Goal: Transaction & Acquisition: Purchase product/service

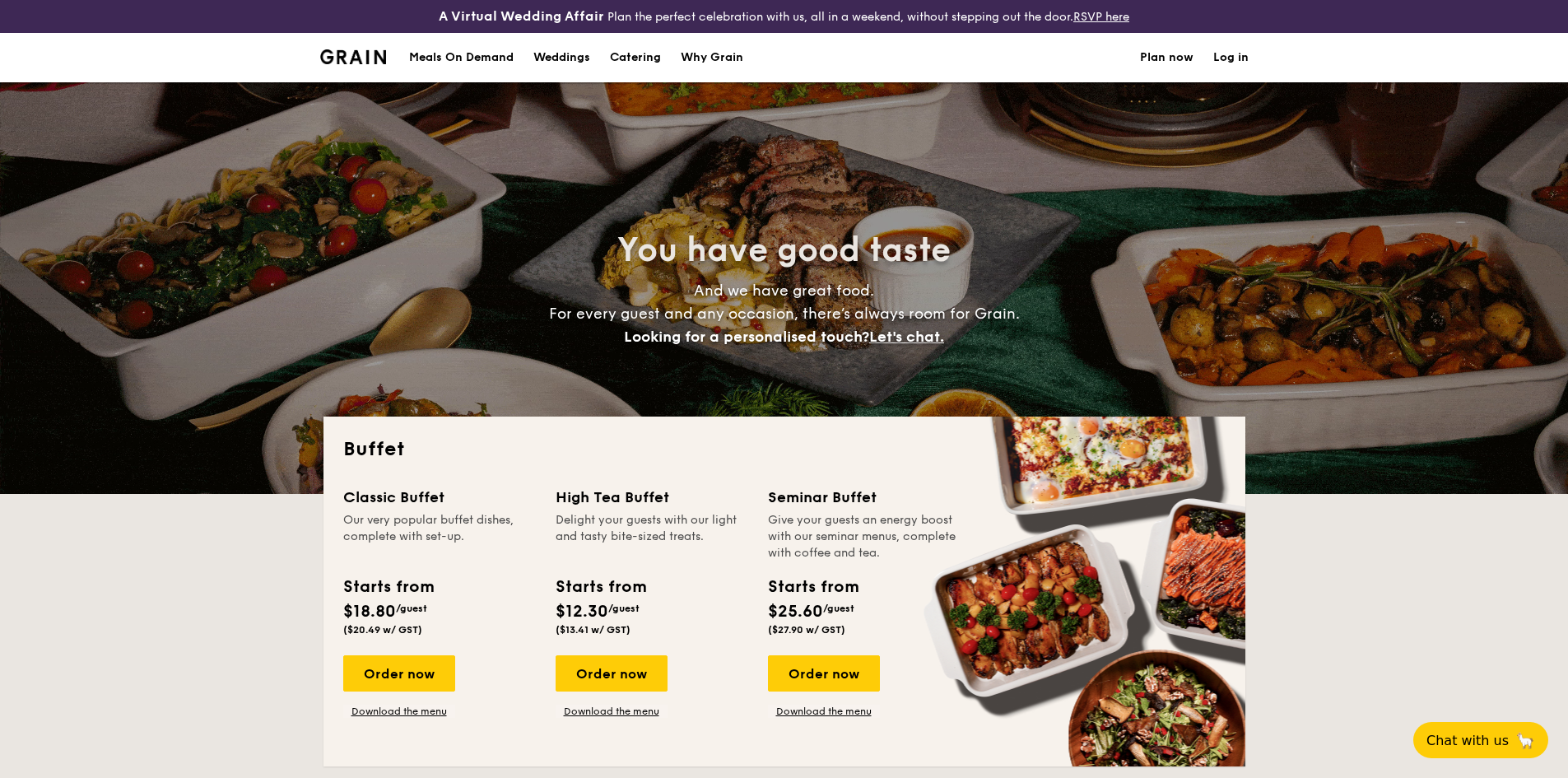
select select
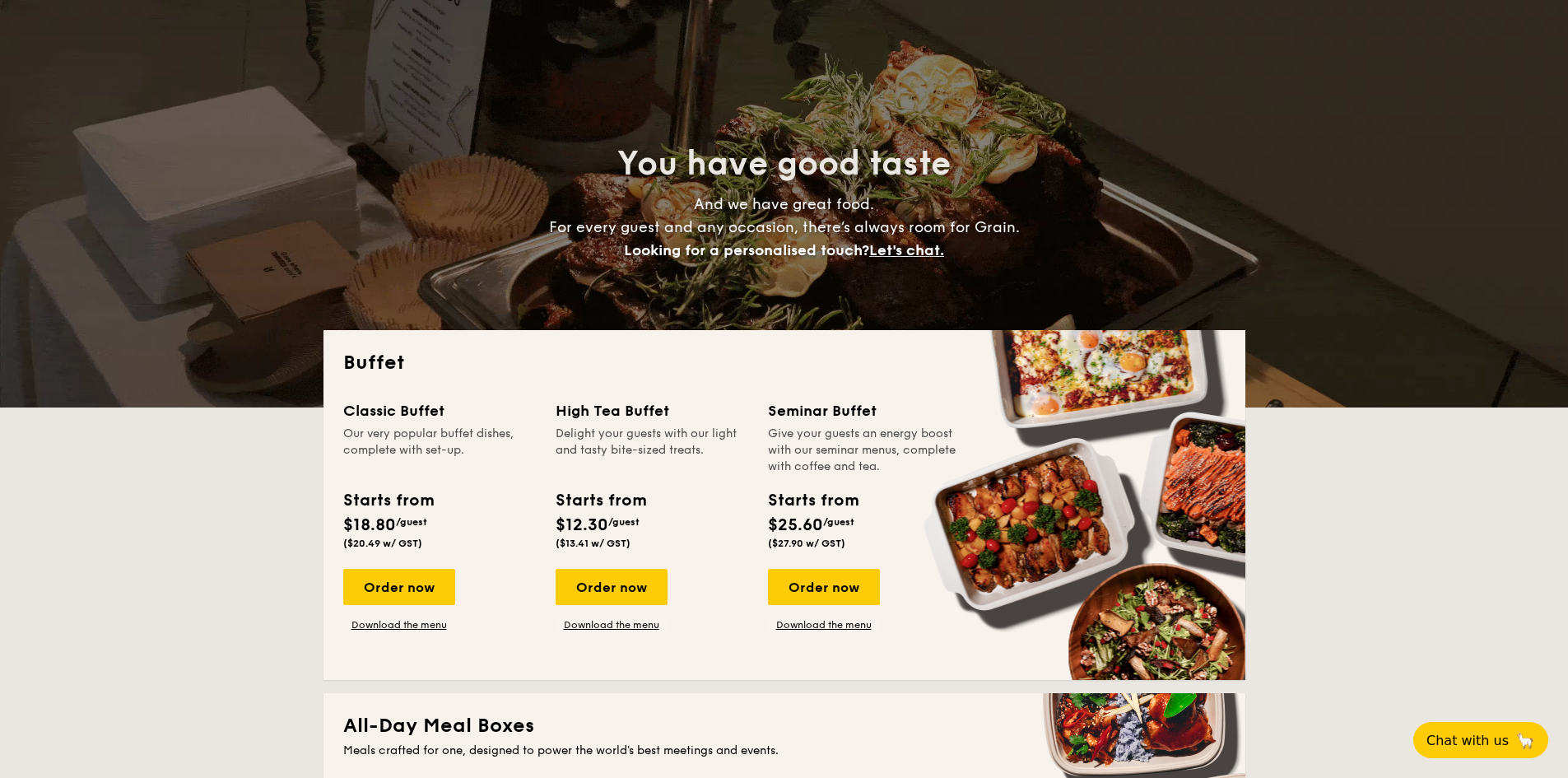
scroll to position [274, 0]
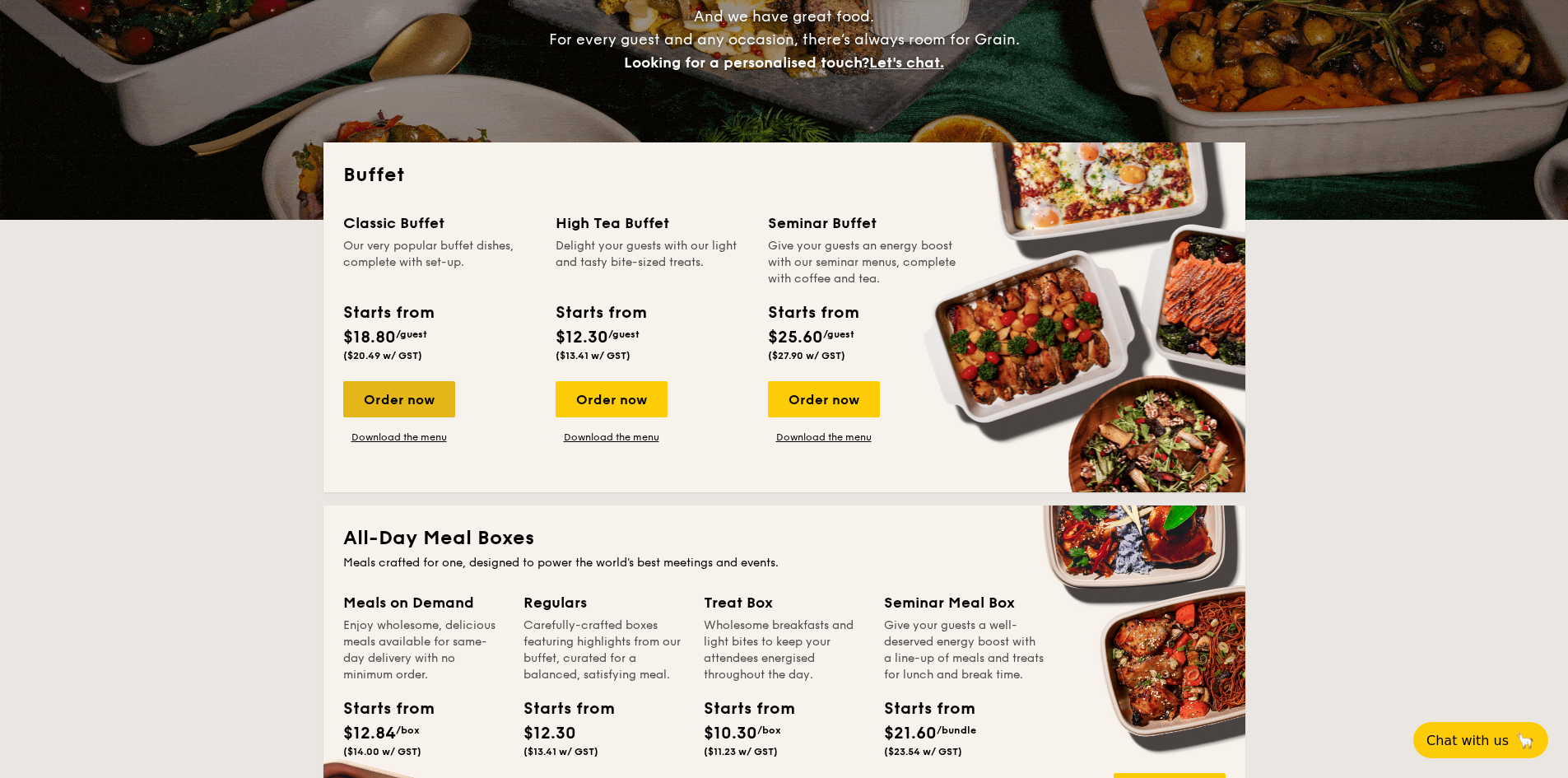
click at [420, 407] on div "Order now" at bounding box center [399, 399] width 112 height 36
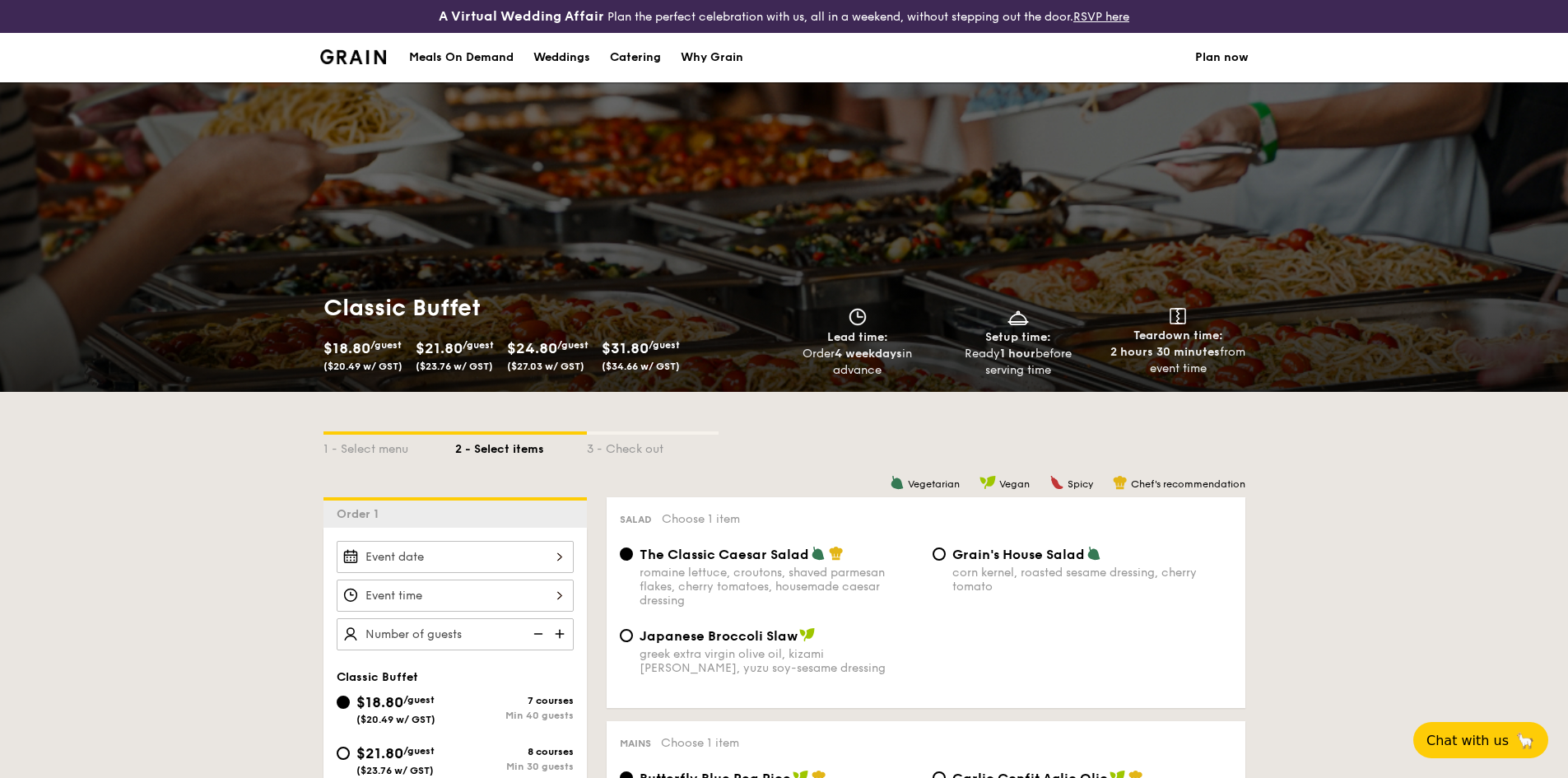
scroll to position [274, 0]
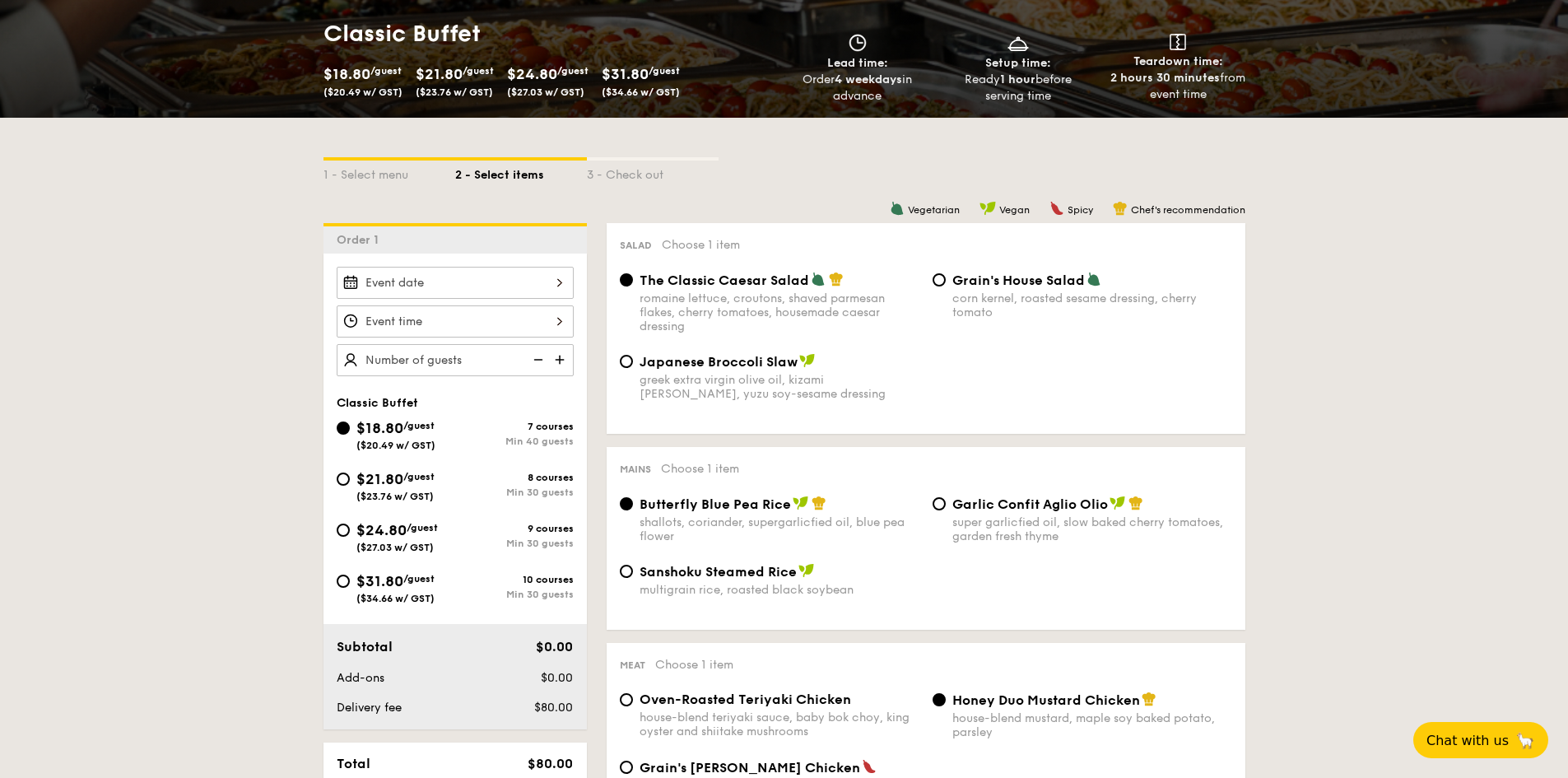
click at [432, 539] on div "$24.80 /guest ($27.03 w/ GST)" at bounding box center [397, 536] width 82 height 35
click at [349, 536] on input "$24.80 /guest ($27.03 w/ GST) 9 courses Min 30 guests" at bounding box center [344, 530] width 13 height 13
radio input "true"
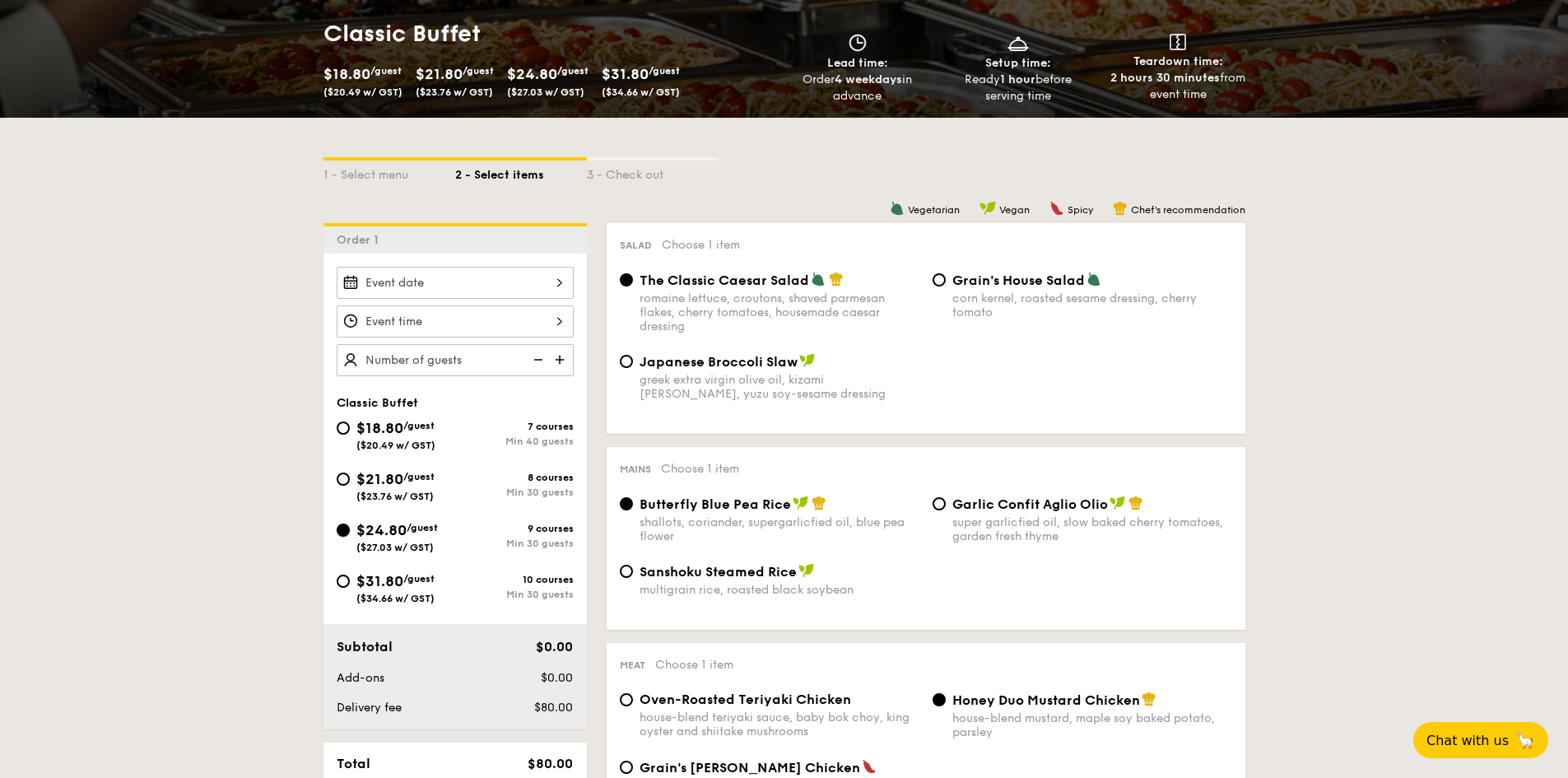
radio input "true"
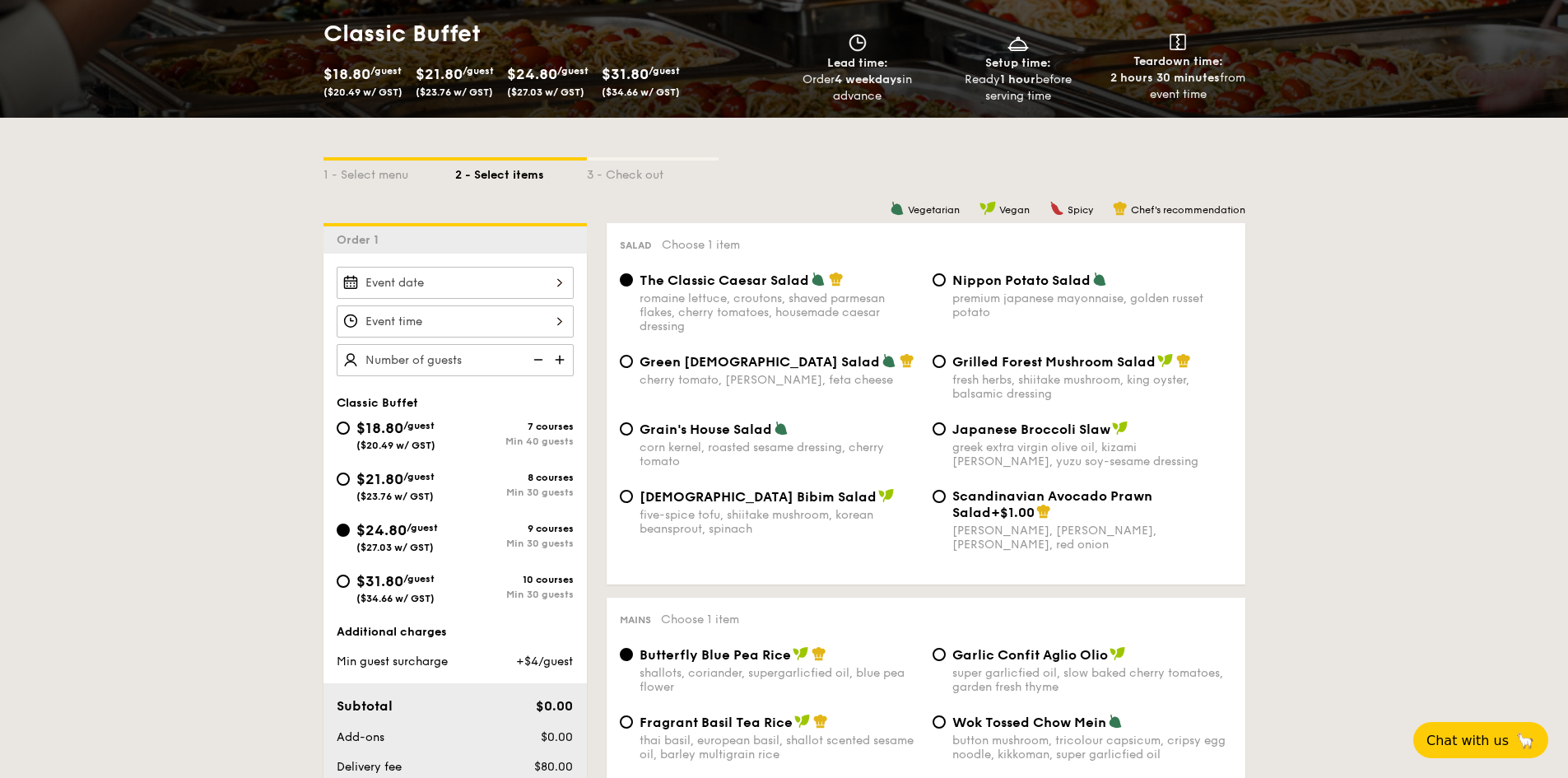
select select
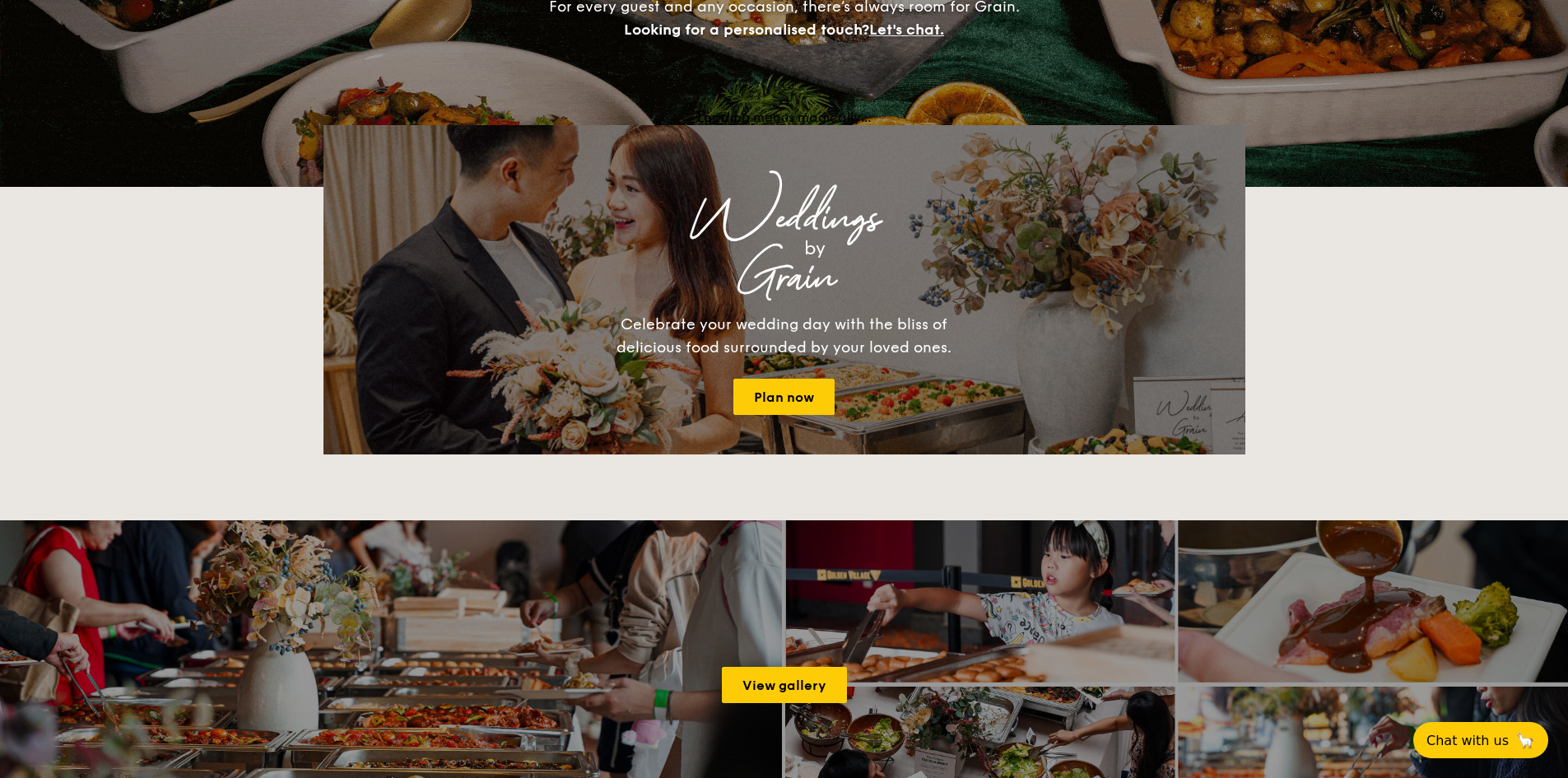
scroll to position [307, 0]
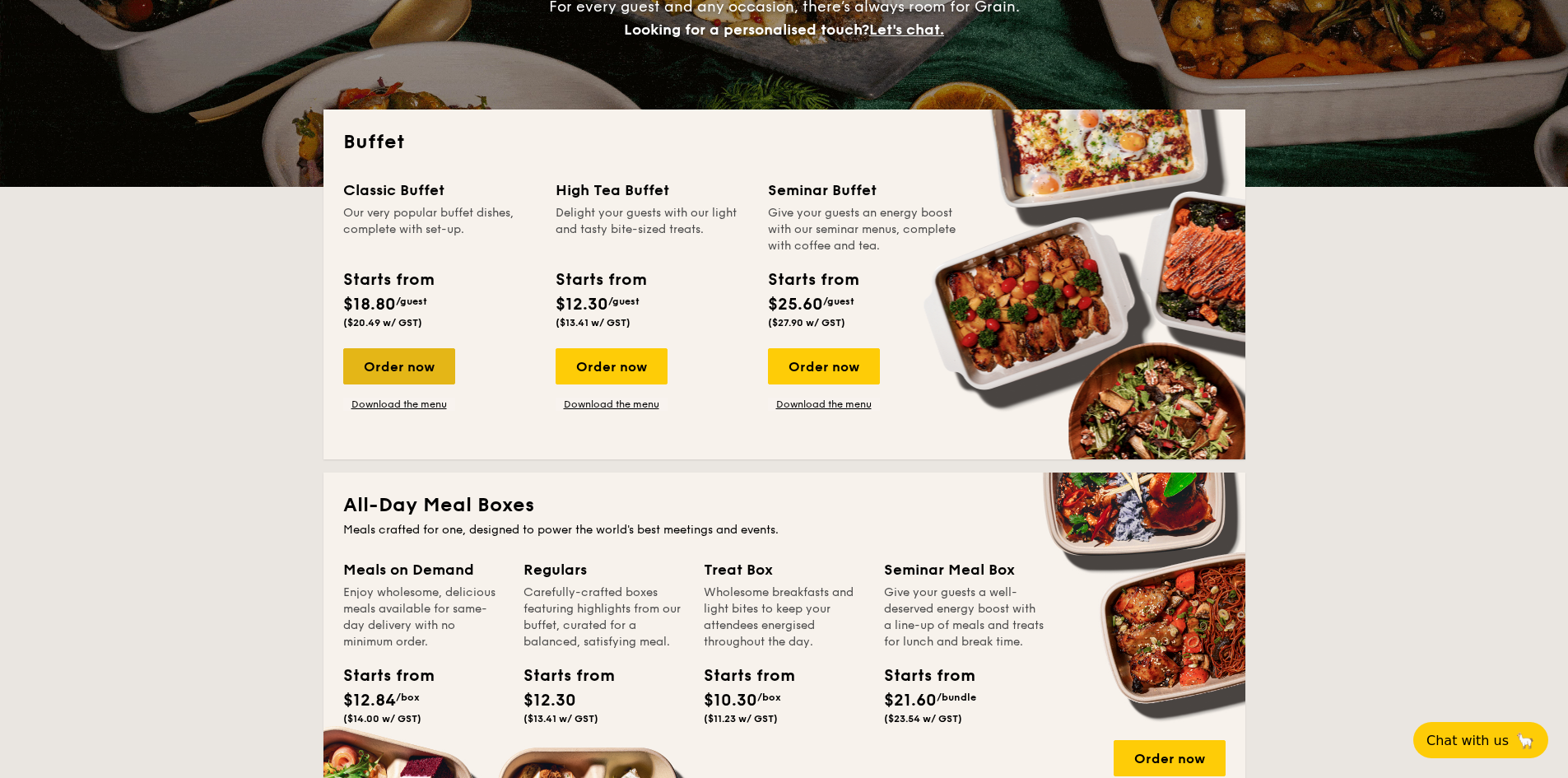
click at [426, 370] on div "Order now" at bounding box center [399, 365] width 112 height 36
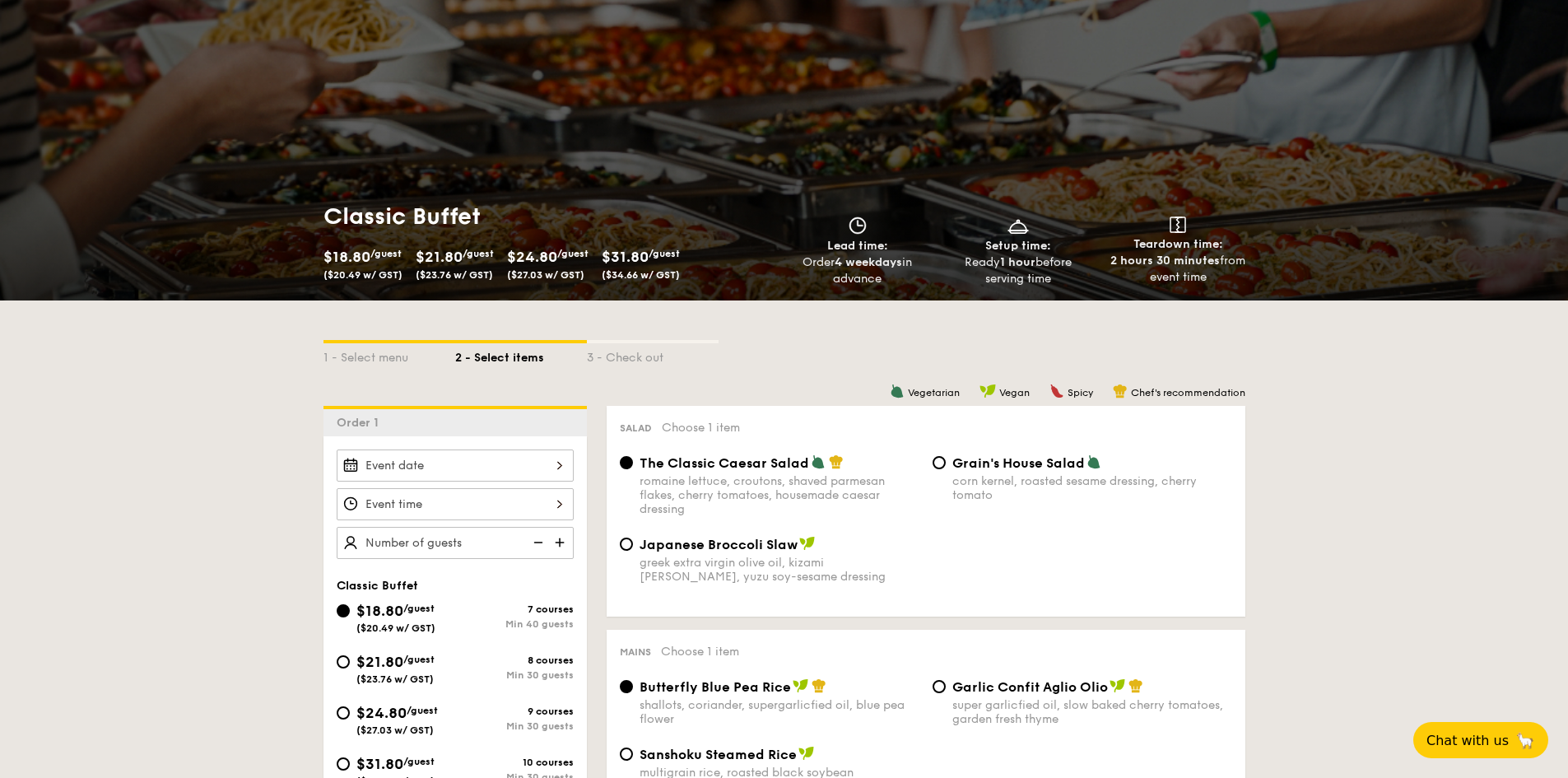
scroll to position [274, 0]
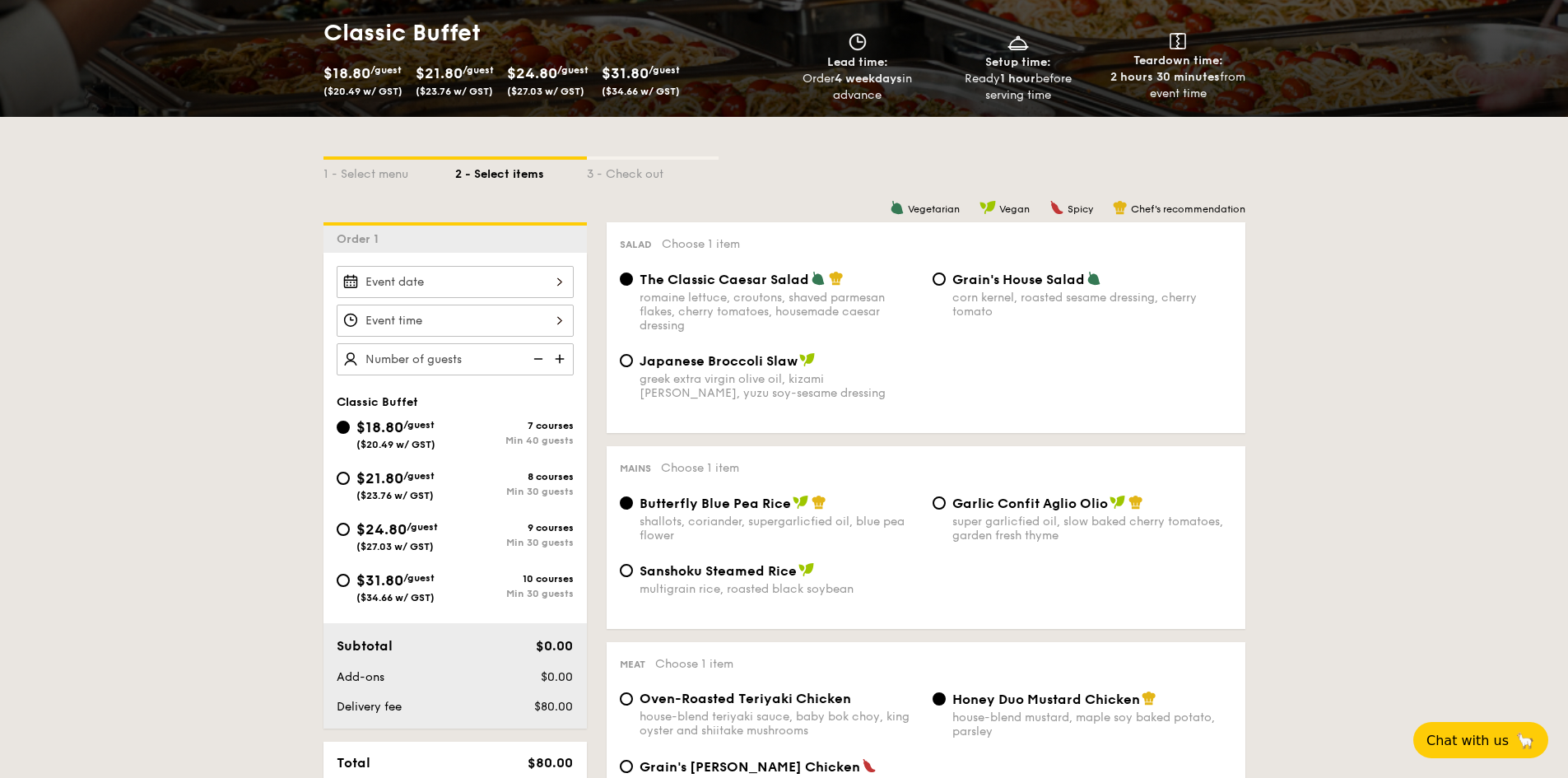
click at [363, 529] on span "$24.80" at bounding box center [381, 530] width 51 height 19
click at [349, 529] on input "$24.80 /guest ($27.03 w/ GST) 9 courses Min 30 guests" at bounding box center [344, 530] width 13 height 13
radio input "true"
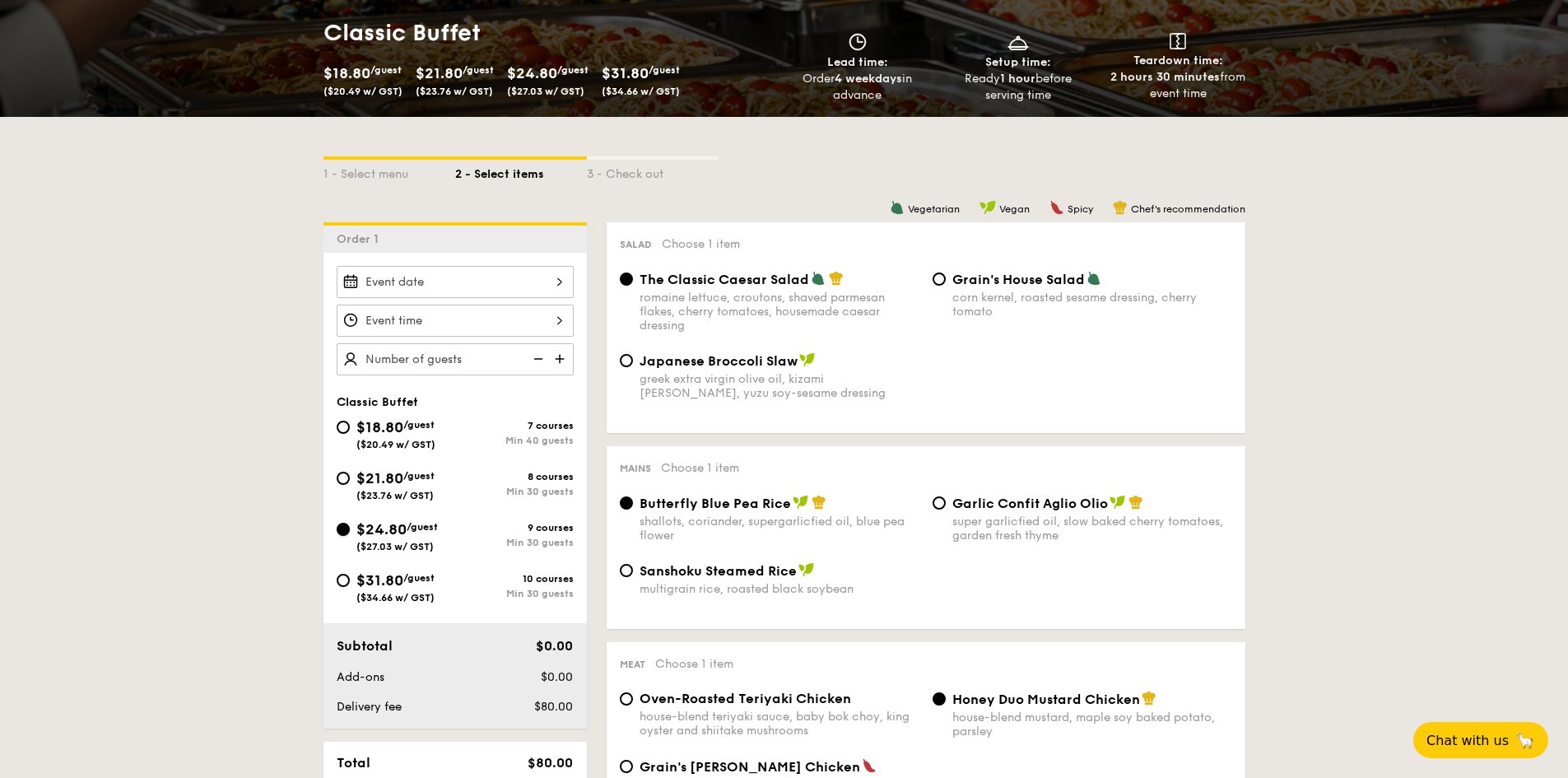
radio input "true"
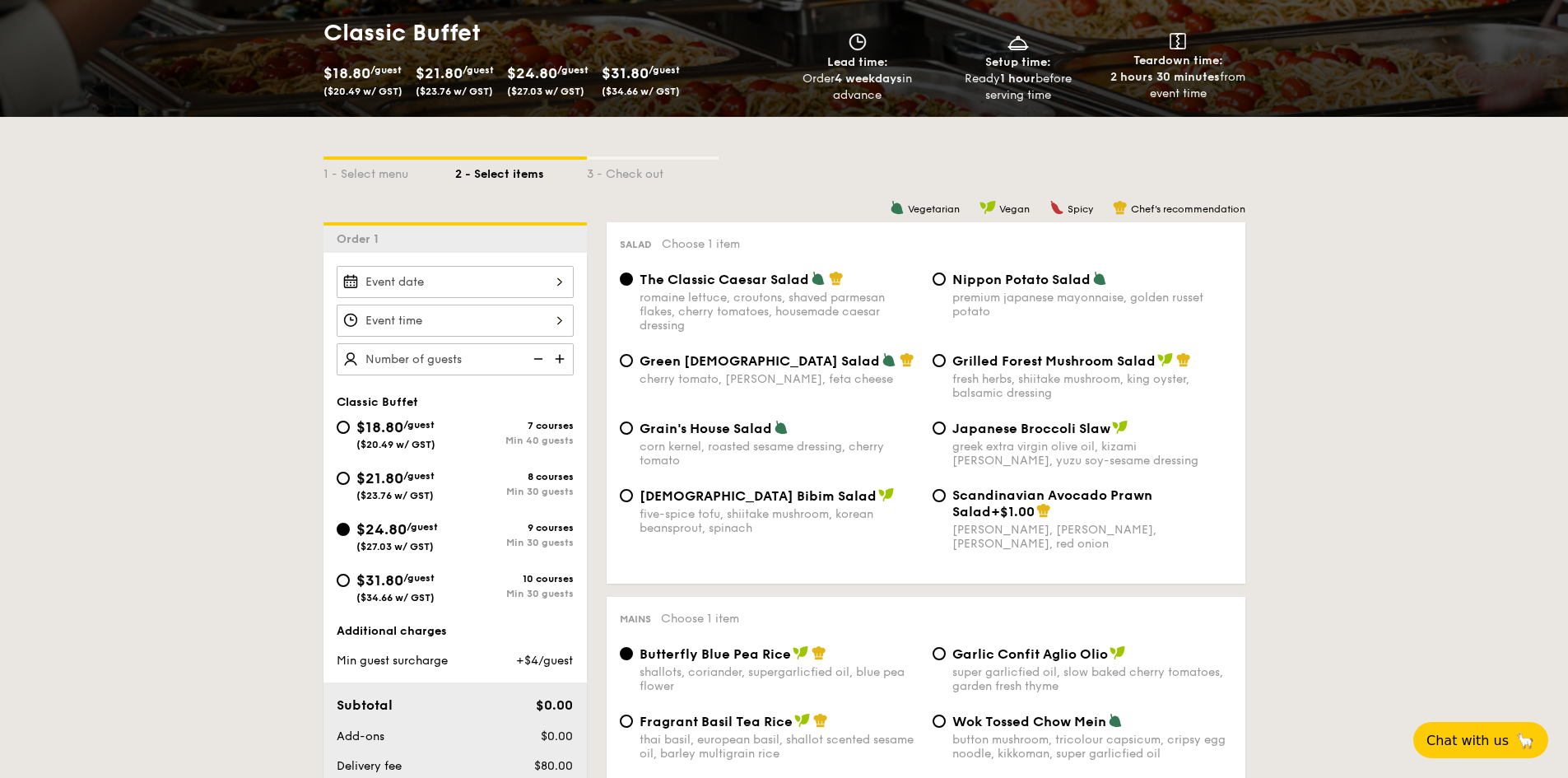
click at [403, 488] on div "$21.80 /guest ($23.76 w/ GST)" at bounding box center [395, 483] width 78 height 35
click at [349, 485] on input "$21.80 /guest ($23.76 w/ GST) 8 courses Min 30 guests" at bounding box center [344, 478] width 13 height 13
radio input "true"
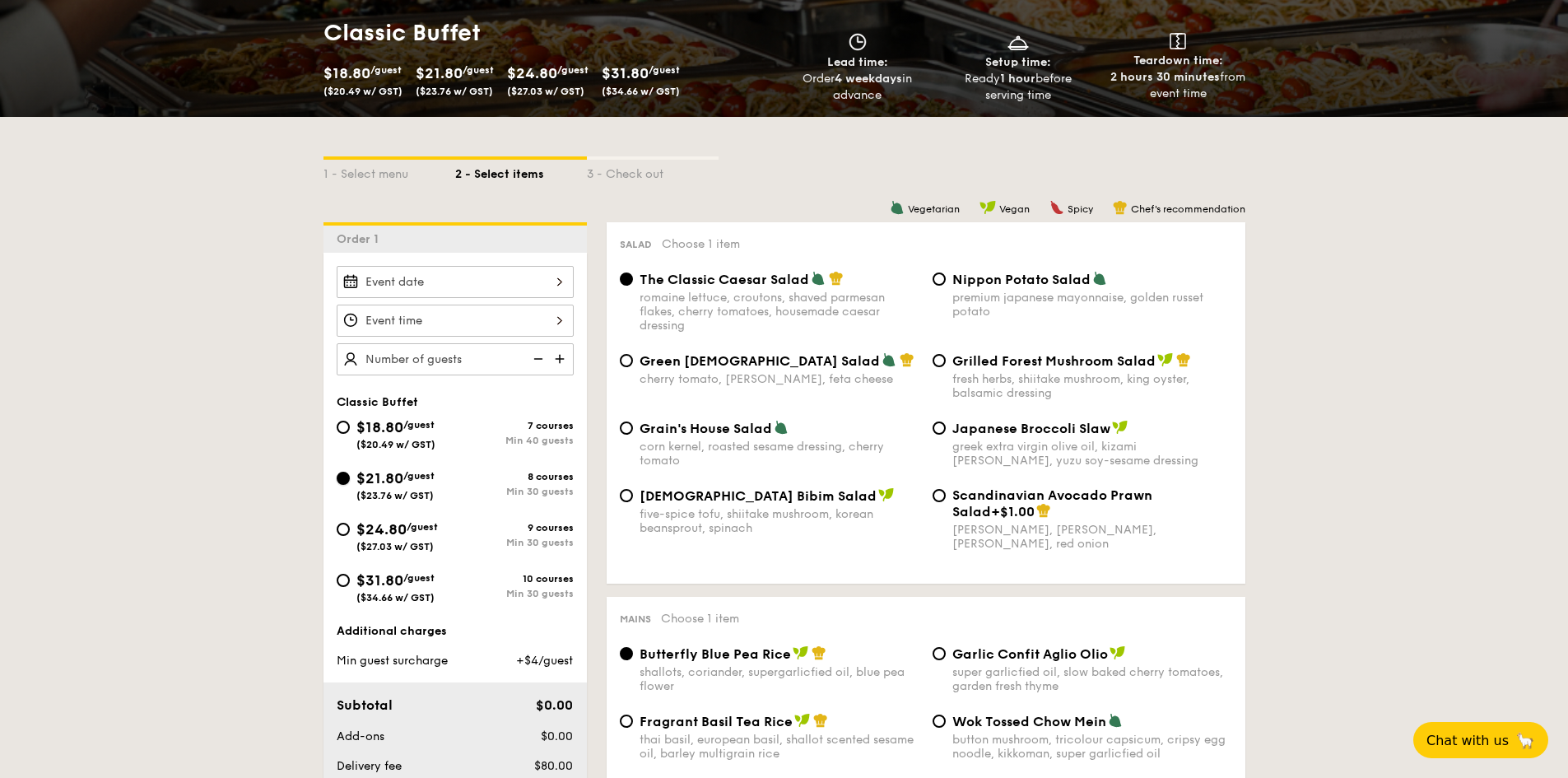
radio input "true"
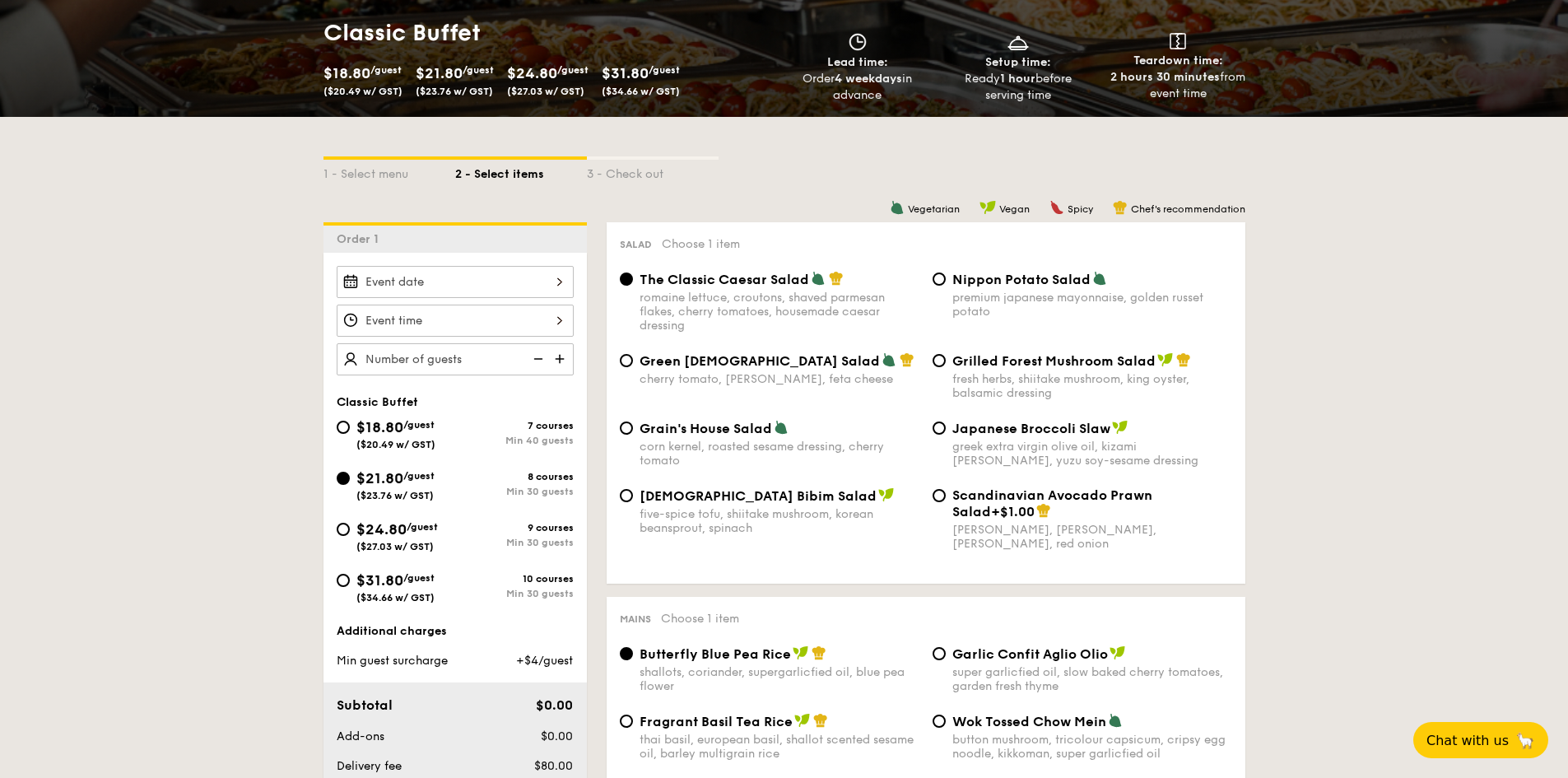
click at [407, 531] on span "$24.80" at bounding box center [381, 530] width 51 height 19
click at [349, 531] on input "$24.80 /guest ($27.03 w/ GST) 9 courses Min 30 guests" at bounding box center [344, 530] width 13 height 13
radio input "true"
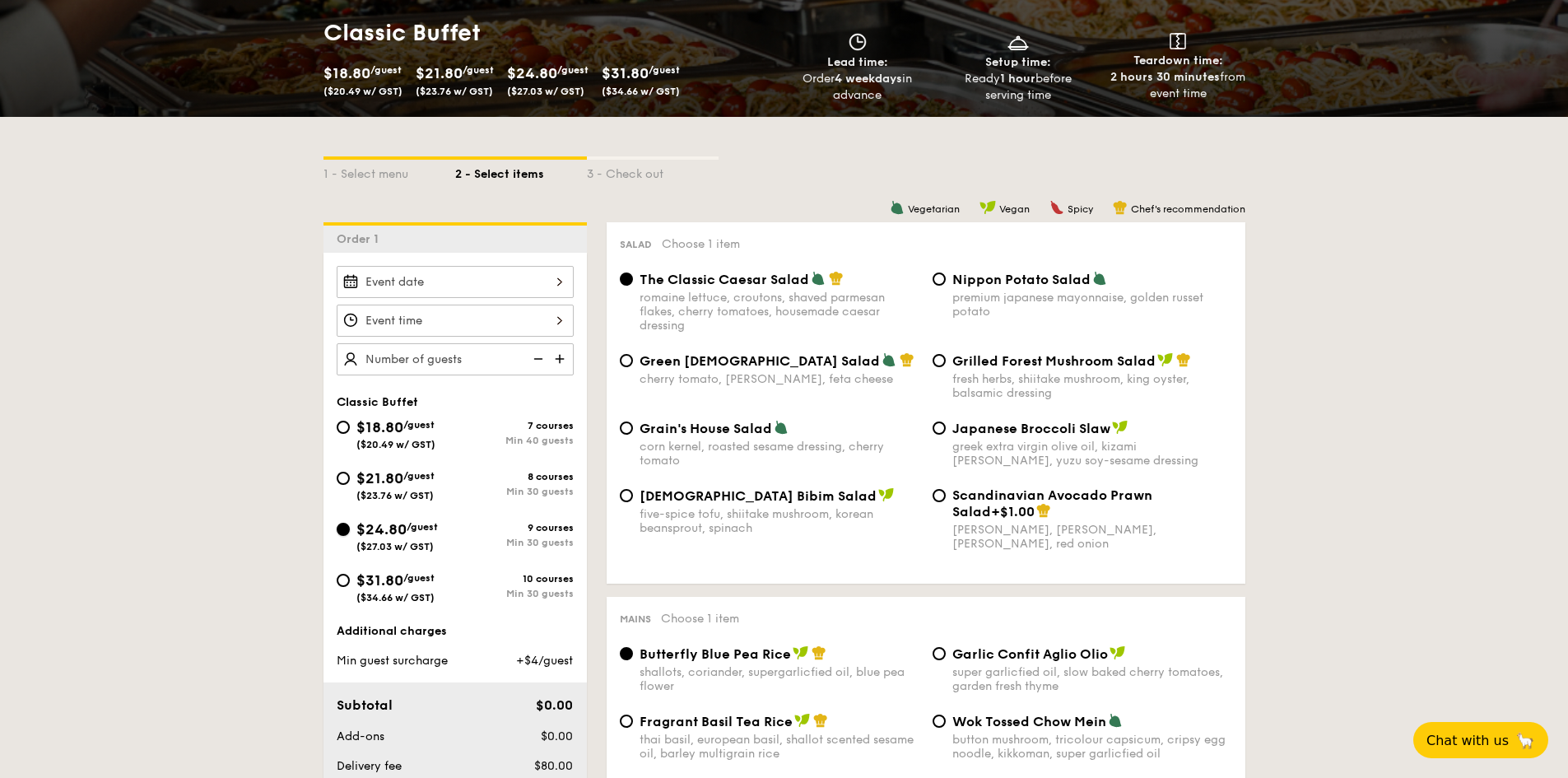
radio input "true"
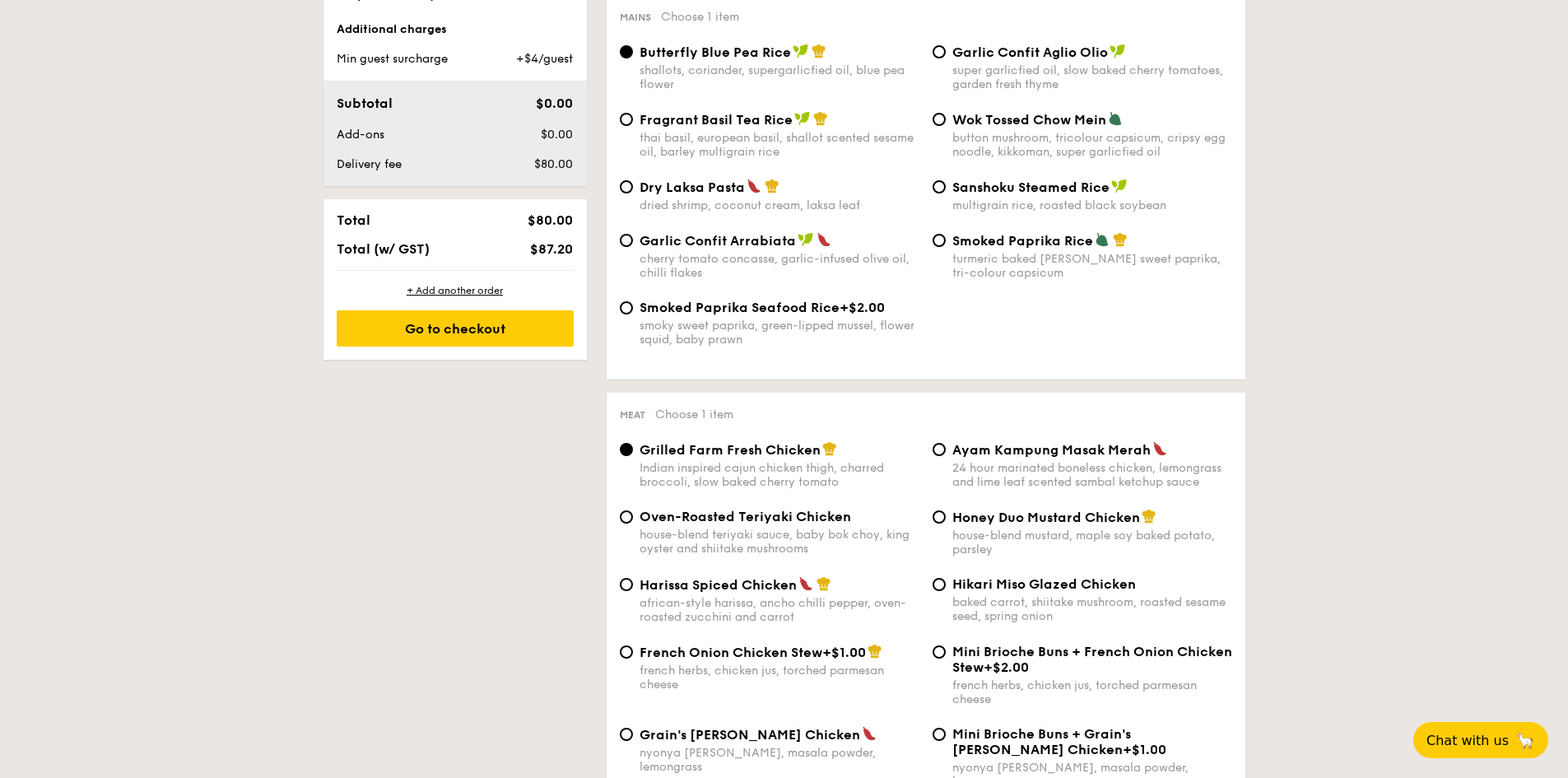
scroll to position [961, 0]
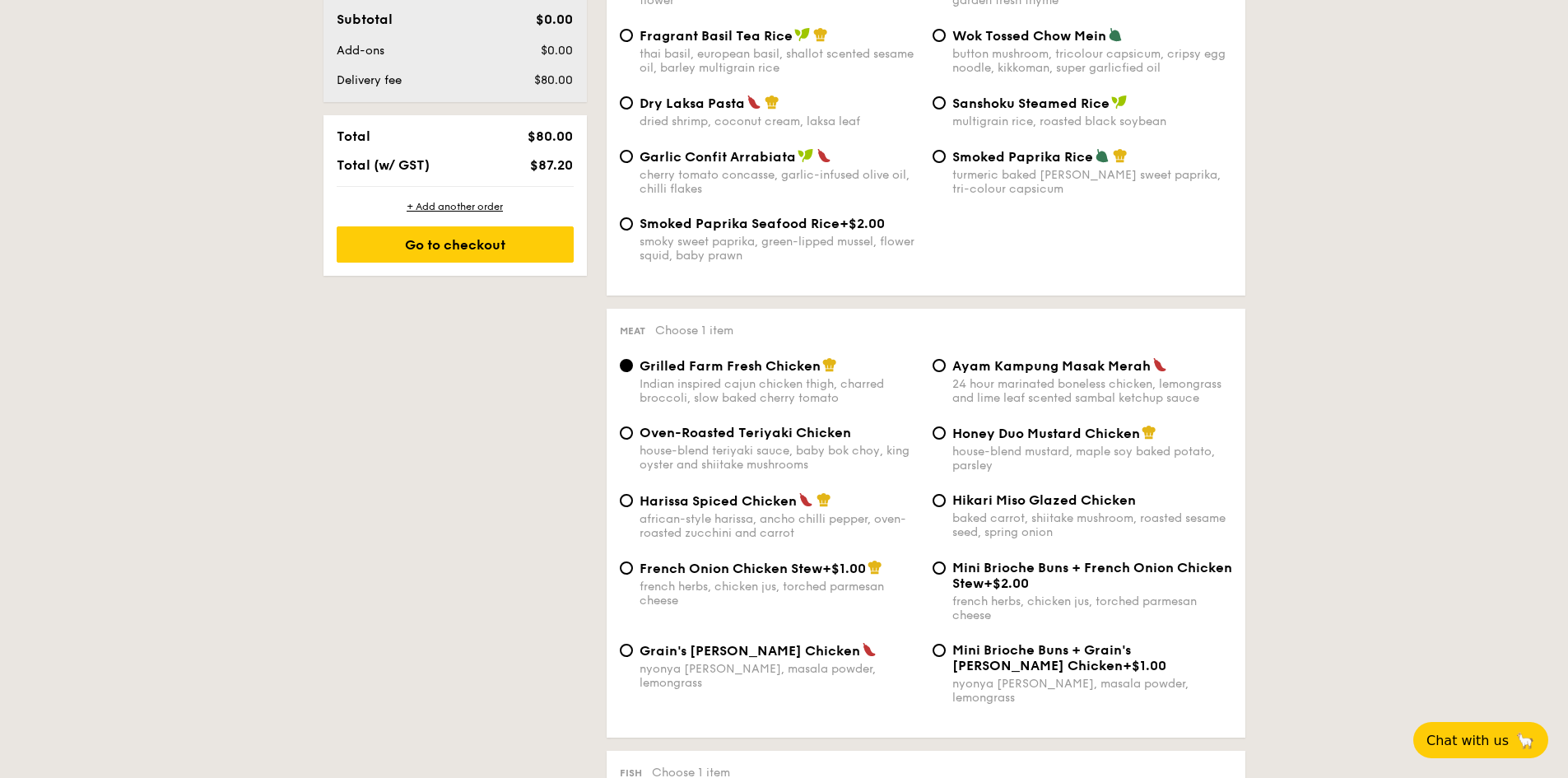
click at [732, 571] on span "French Onion Chicken Stew" at bounding box center [731, 568] width 183 height 16
click at [633, 571] on input "French Onion Chicken Stew +$1.00 french herbs, chicken jus, torched parmesan ch…" at bounding box center [627, 568] width 13 height 13
radio input "true"
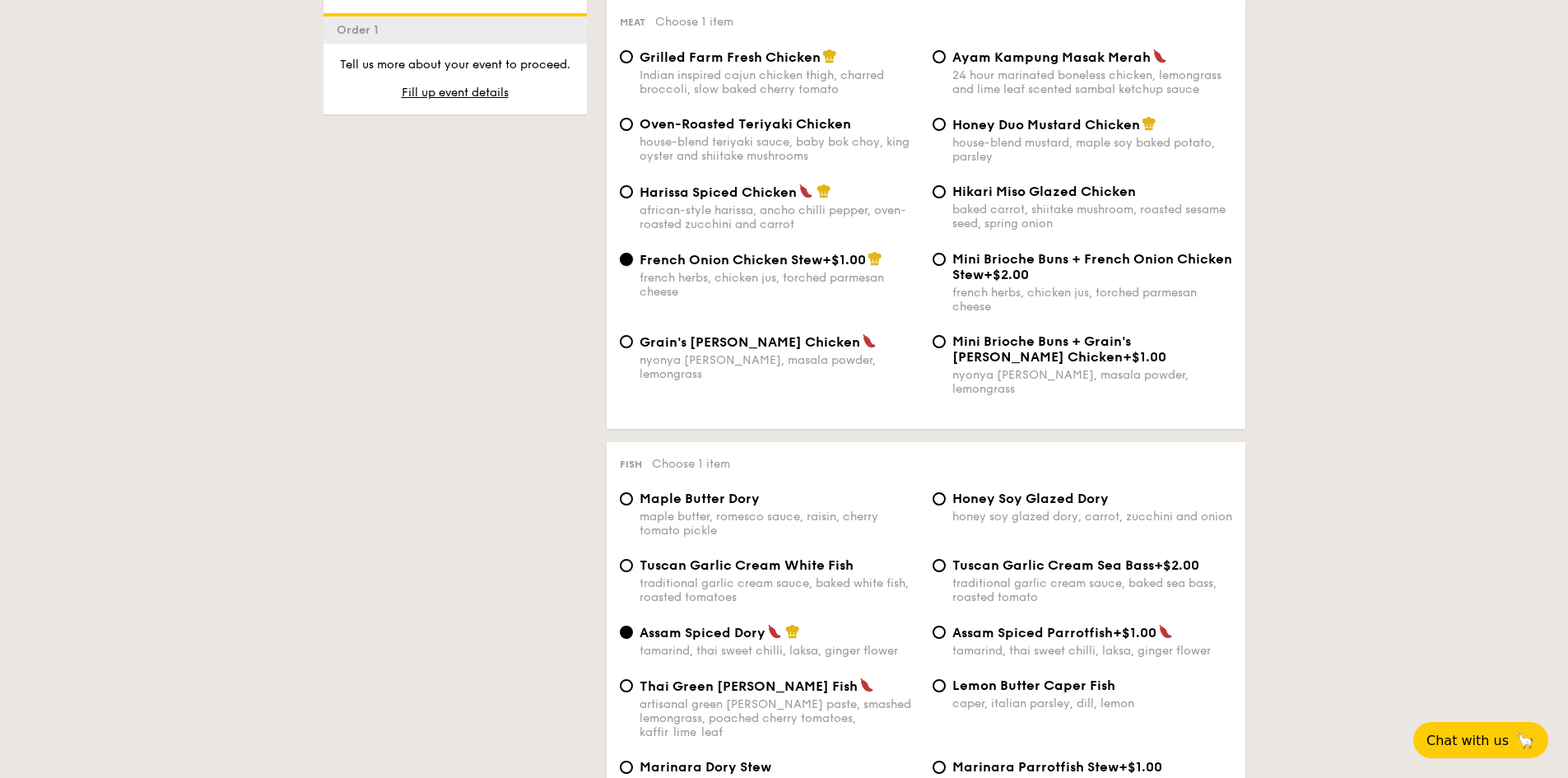
scroll to position [1418, 0]
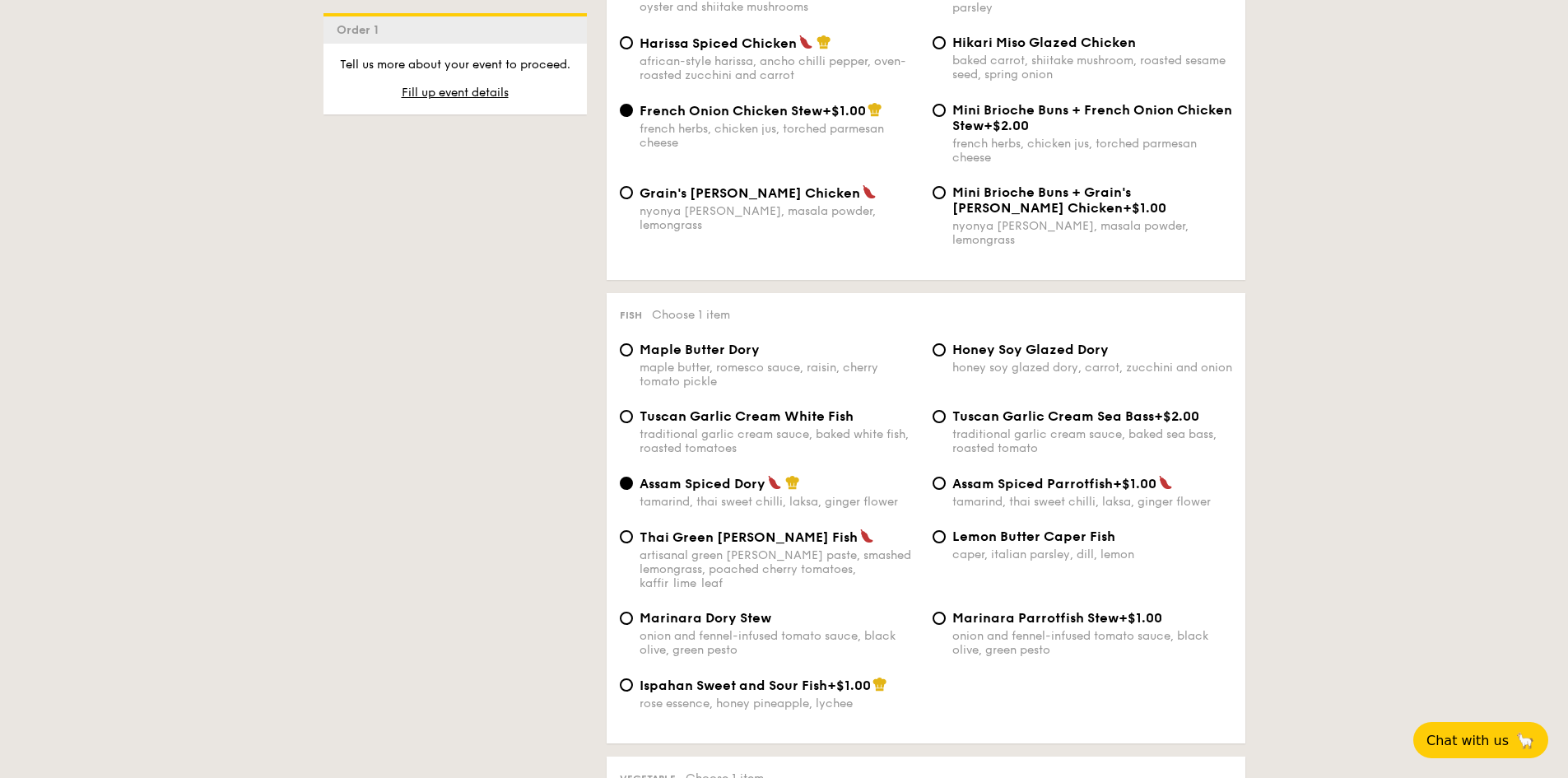
click at [1041, 529] on span "Lemon Butter Caper Fish" at bounding box center [1034, 536] width 163 height 16
click at [946, 530] on input "Lemon Butter Caper Fish caper, italian parsley, dill, lemon" at bounding box center [940, 537] width 13 height 13
radio input "true"
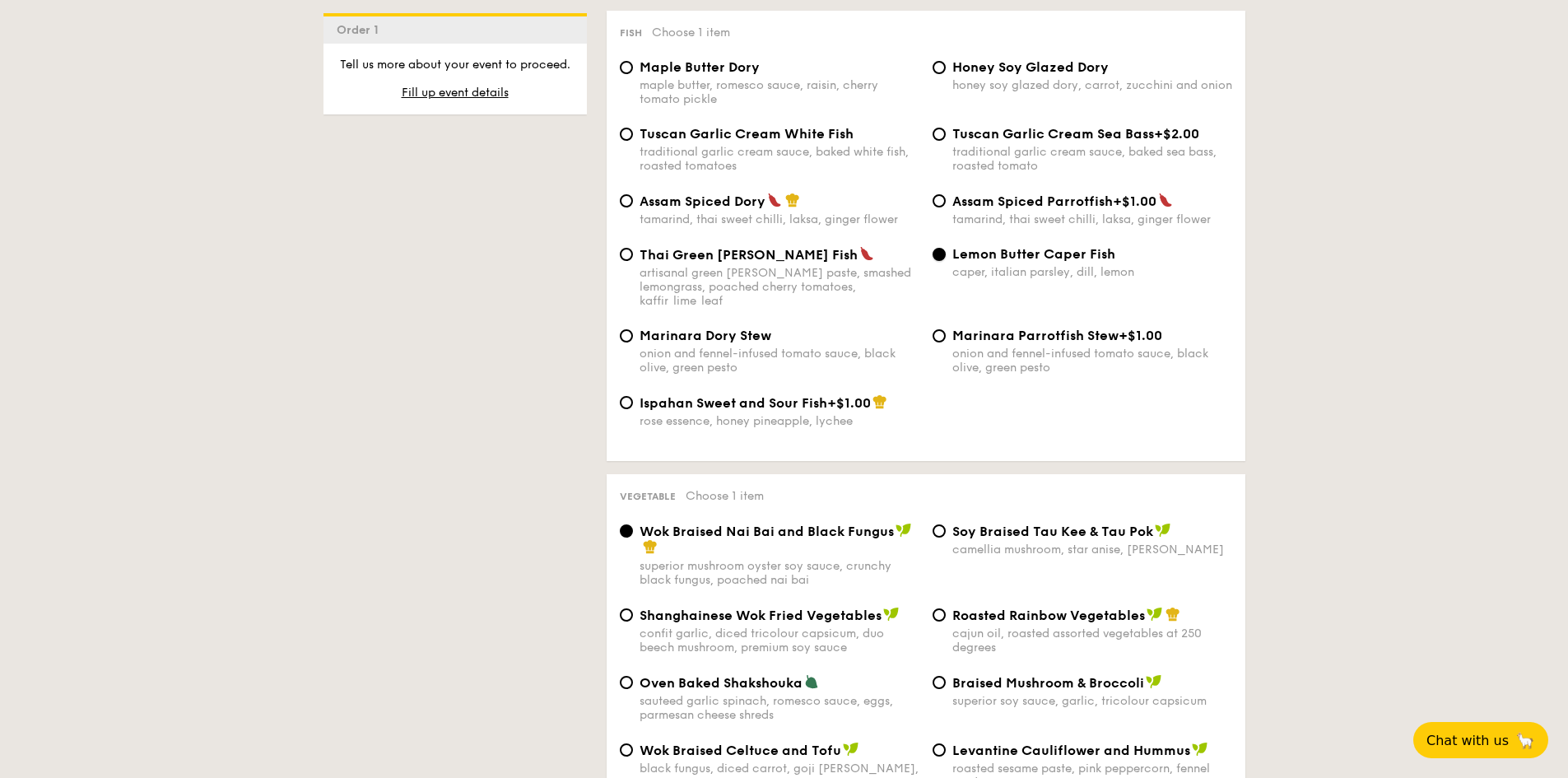
scroll to position [1830, 0]
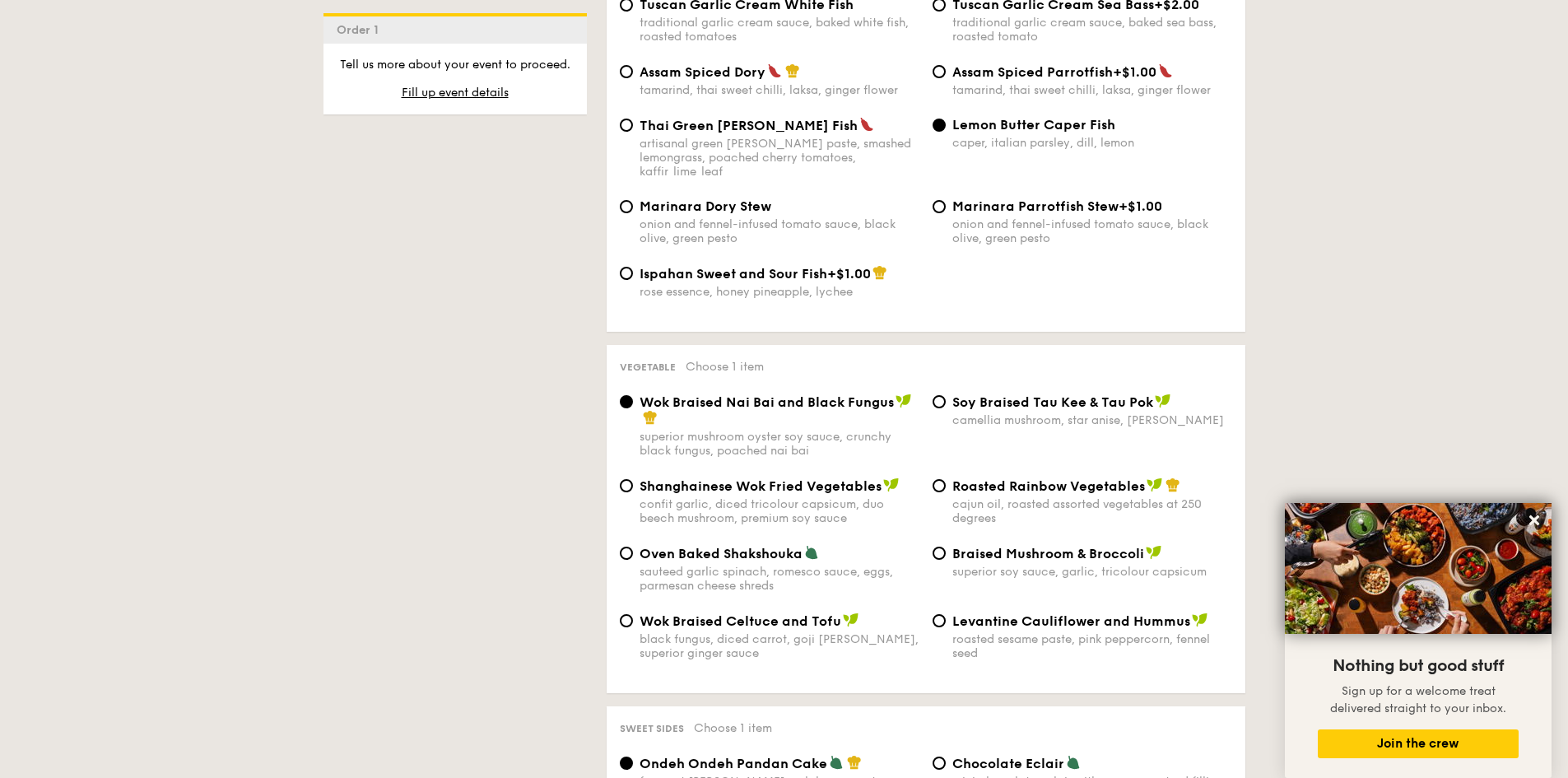
click at [1030, 546] on span "Braised Mushroom & Broccoli" at bounding box center [1048, 553] width 192 height 16
click at [946, 546] on input "Braised Mushroom & Broccoli superior soy sauce, garlic, tricolour capsicum" at bounding box center [940, 553] width 13 height 13
radio input "true"
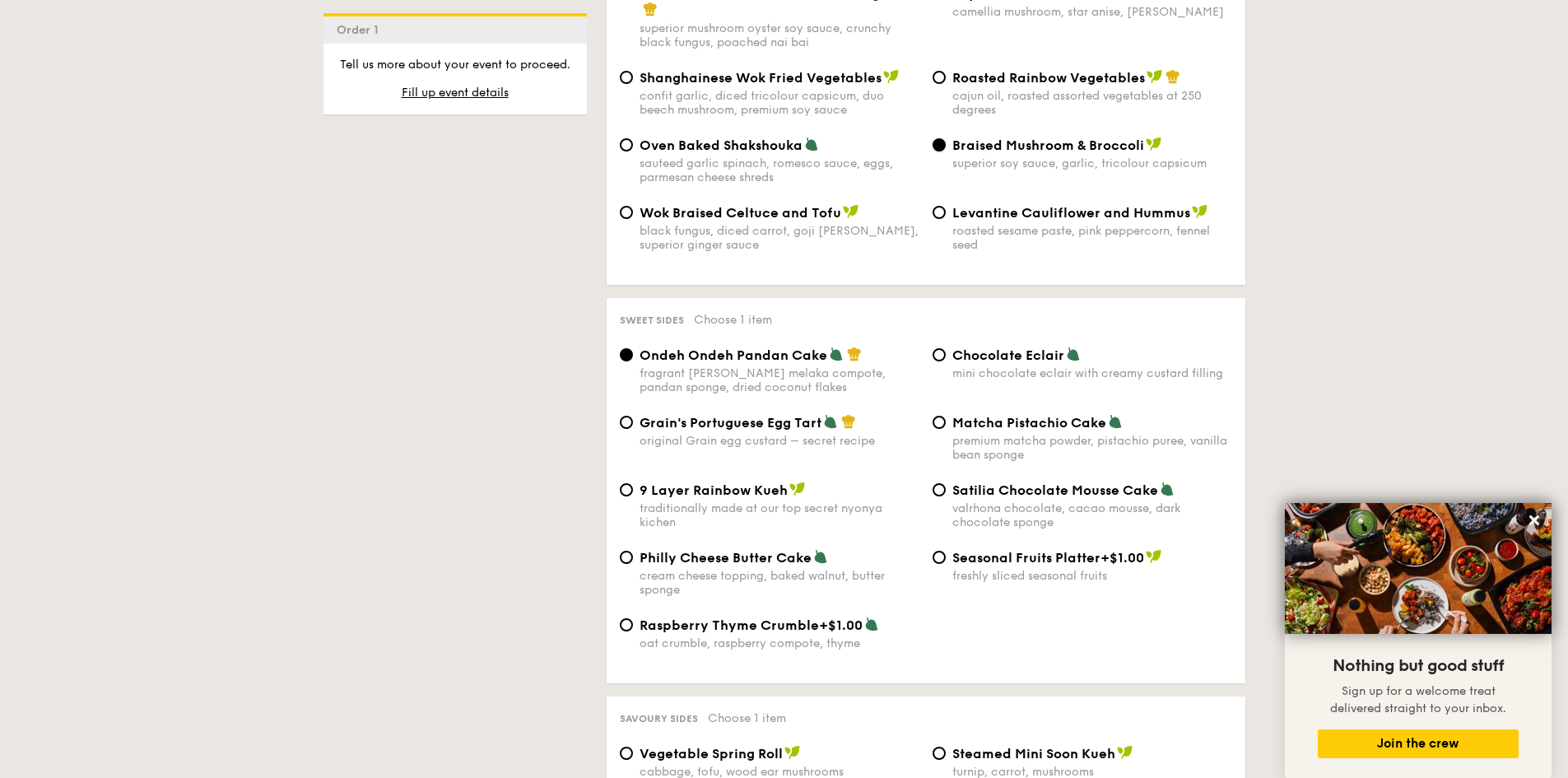
scroll to position [2241, 0]
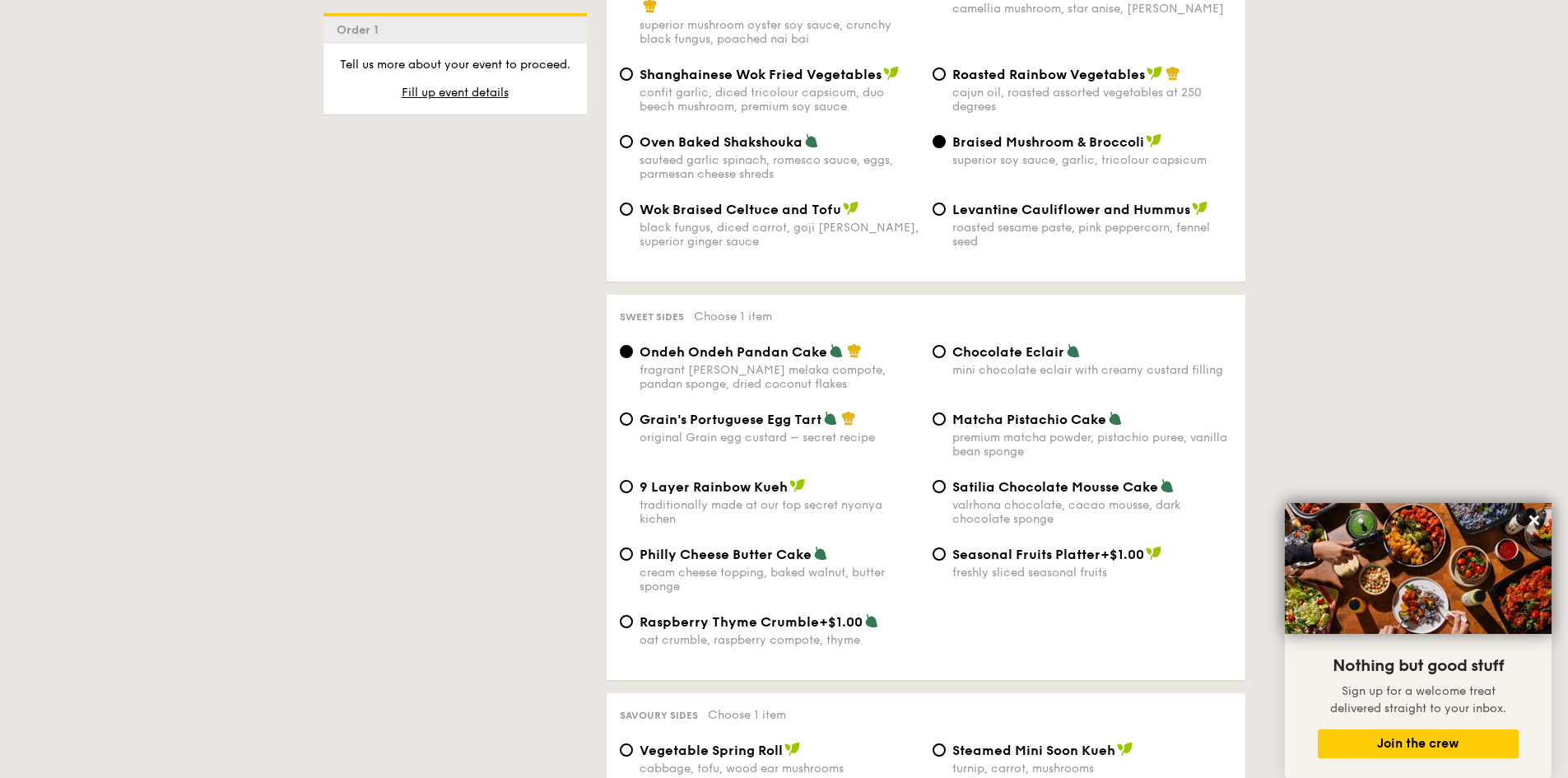
click at [785, 411] on div "Grain's Portuguese Egg Tart original Grain egg custard – secret recipe" at bounding box center [780, 428] width 280 height 34
click at [633, 413] on input "Grain's Portuguese Egg Tart original Grain egg custard – secret recipe" at bounding box center [627, 419] width 13 height 13
radio input "true"
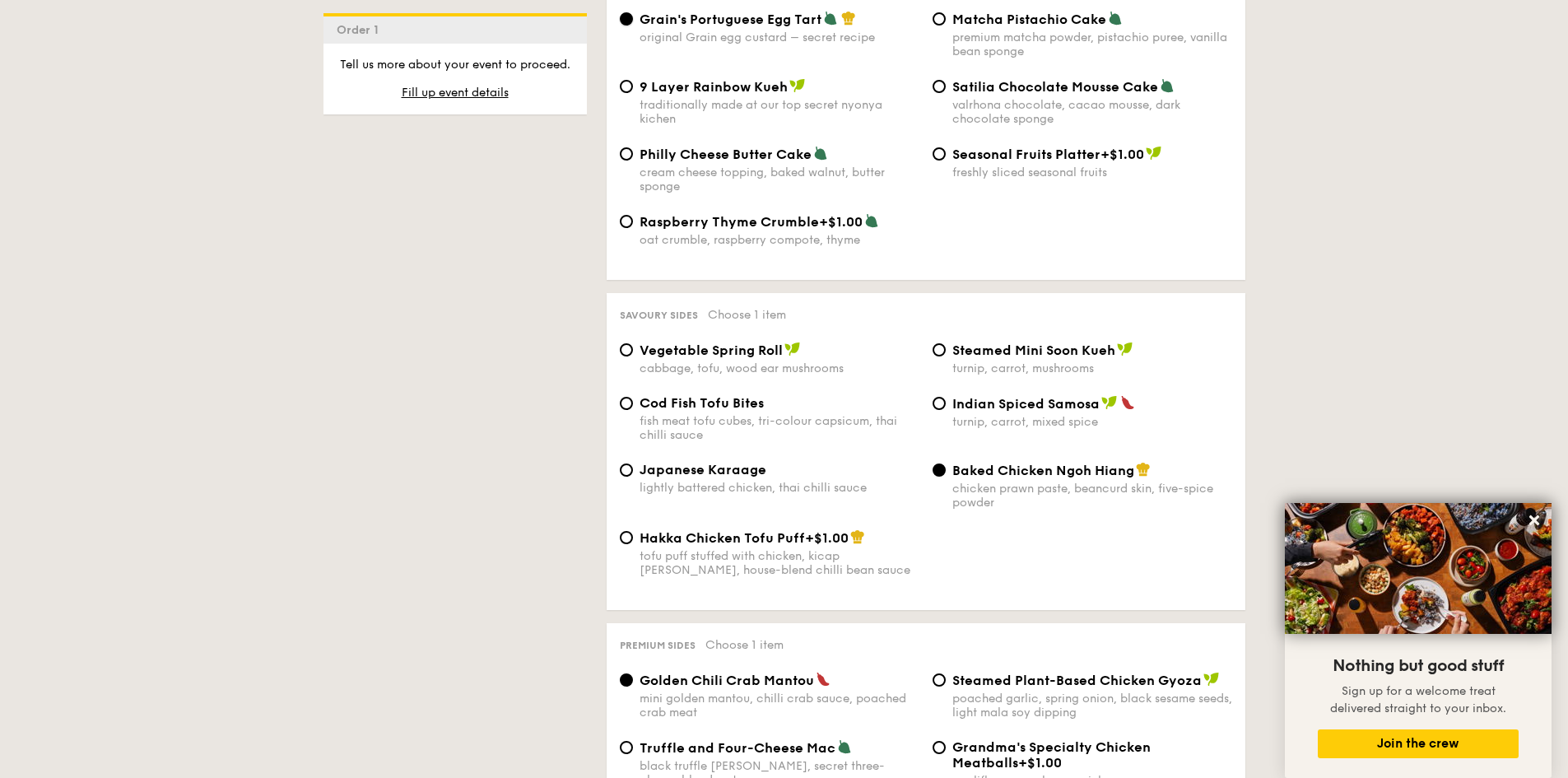
scroll to position [2652, 0]
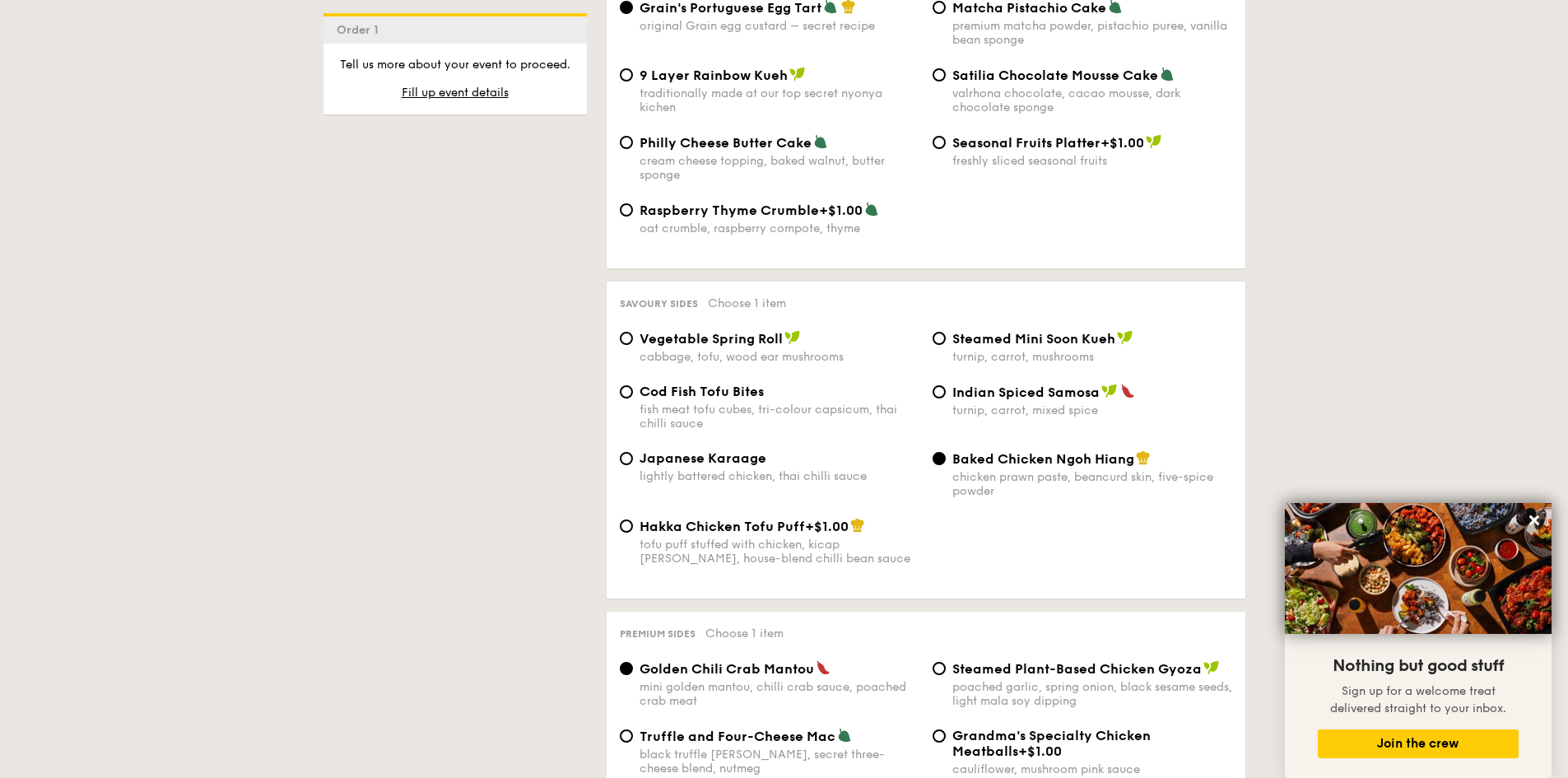
click at [713, 450] on div "Japanese Karaage lightly battered chicken, thai chilli sauce" at bounding box center [780, 466] width 280 height 33
click at [633, 452] on input "Japanese Karaage lightly battered chicken, thai chilli sauce" at bounding box center [627, 459] width 13 height 13
radio input "true"
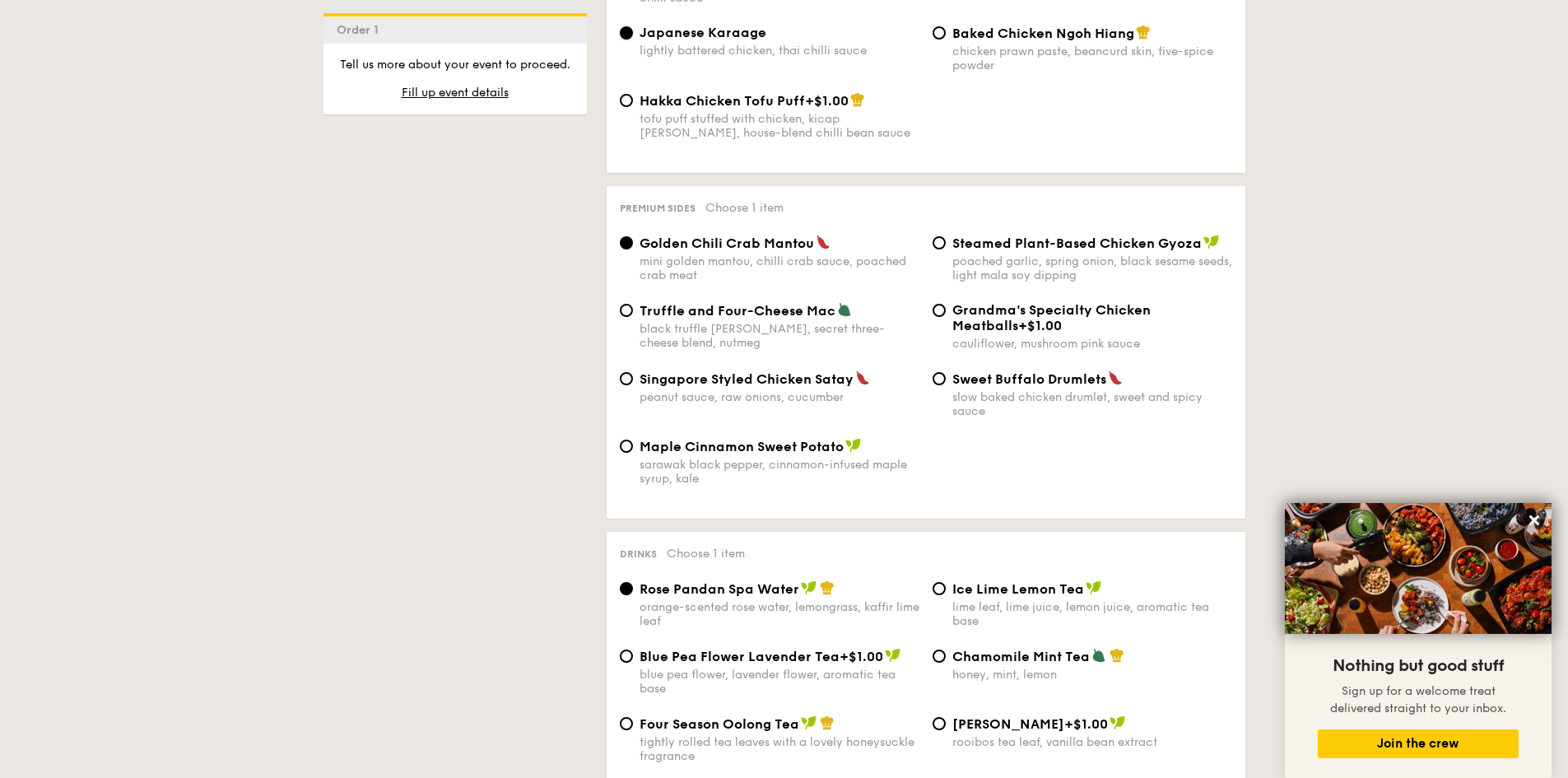
scroll to position [3201, 0]
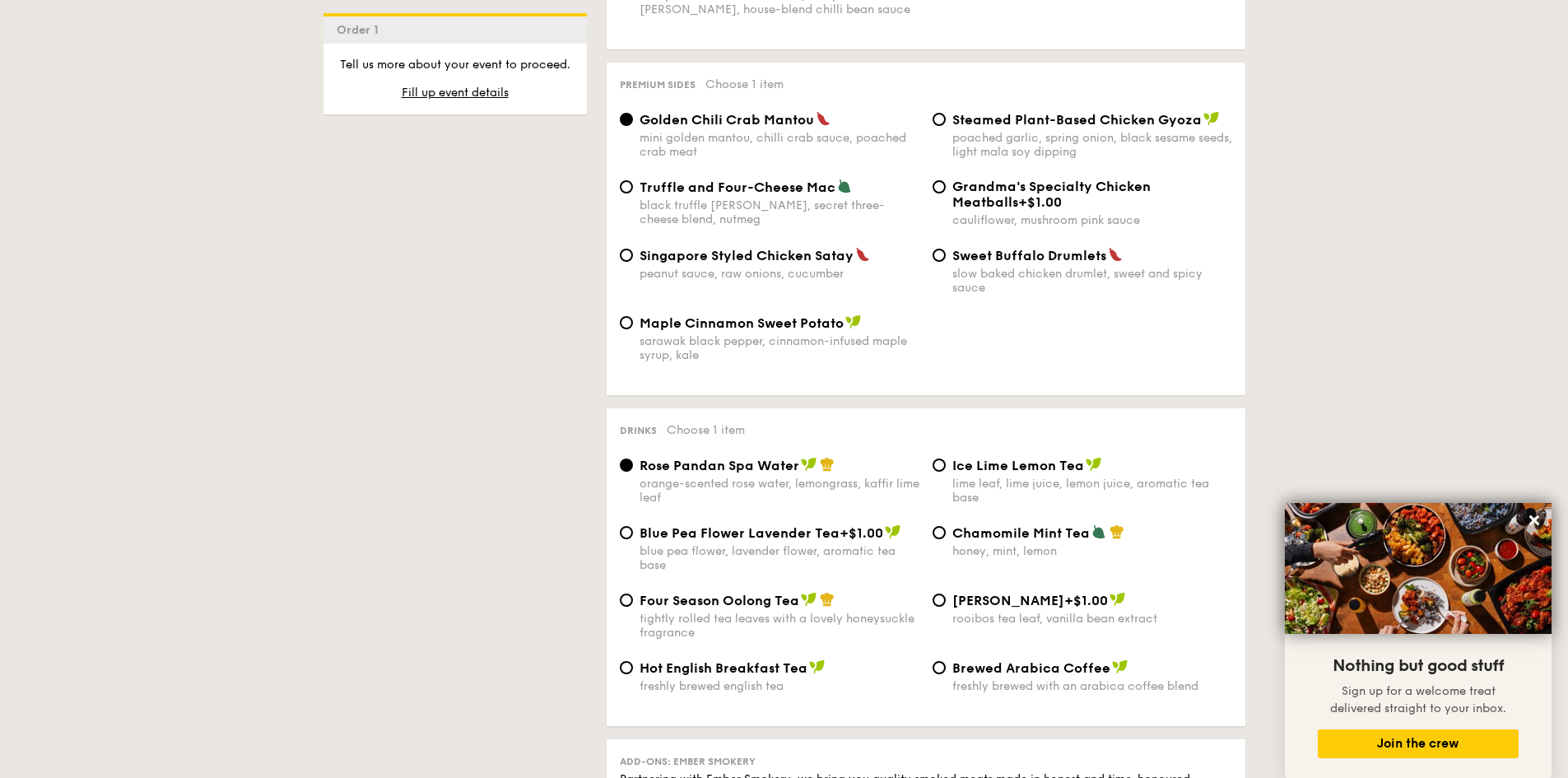
click at [1000, 477] on div "lime leaf, lime juice, lemon juice, aromatic tea base" at bounding box center [1092, 490] width 280 height 28
click at [946, 458] on input "Ice Lime Lemon Tea lime leaf, lime juice, lemon juice, aromatic tea base" at bounding box center [940, 465] width 13 height 13
radio input "true"
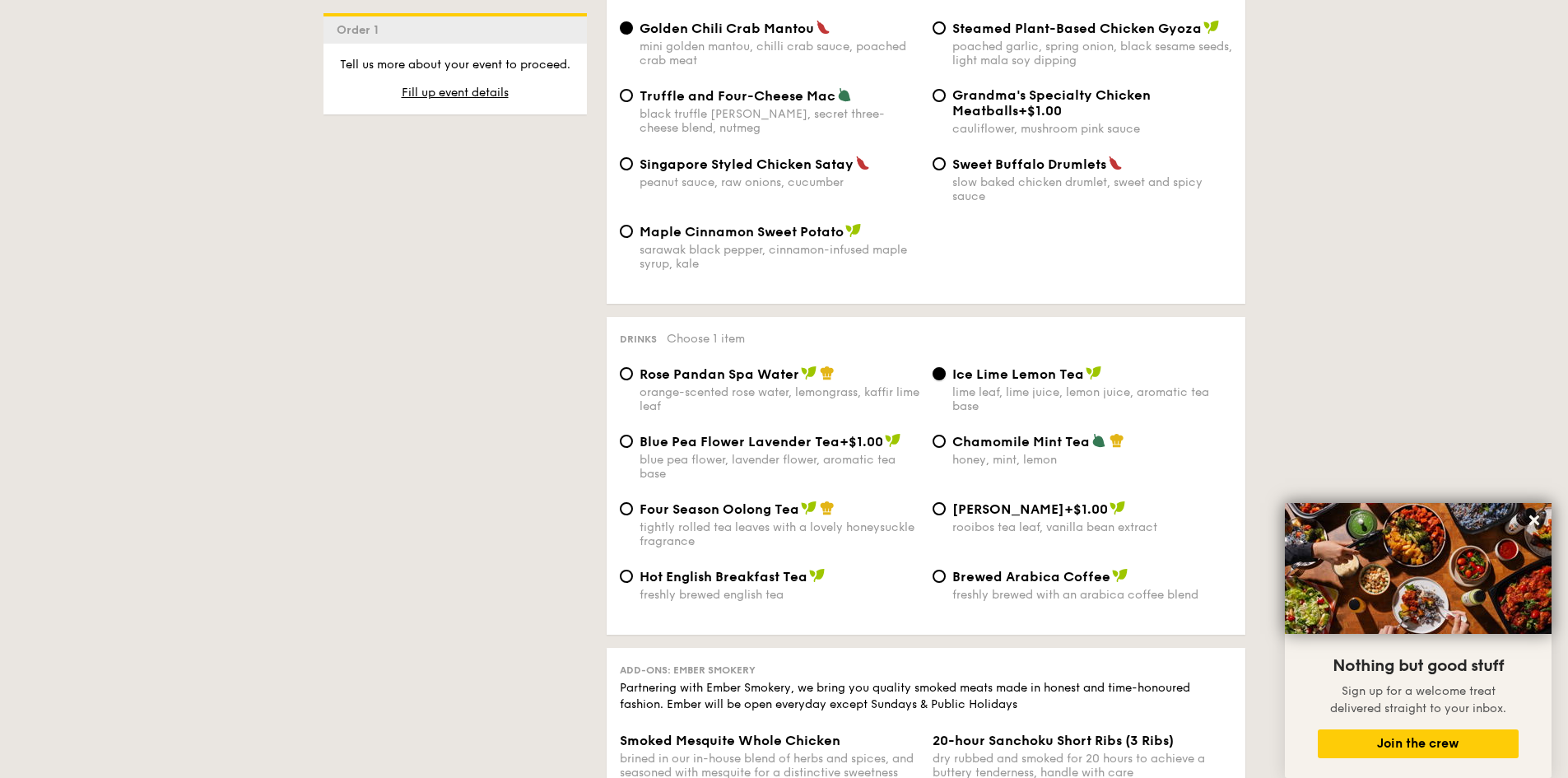
scroll to position [3338, 0]
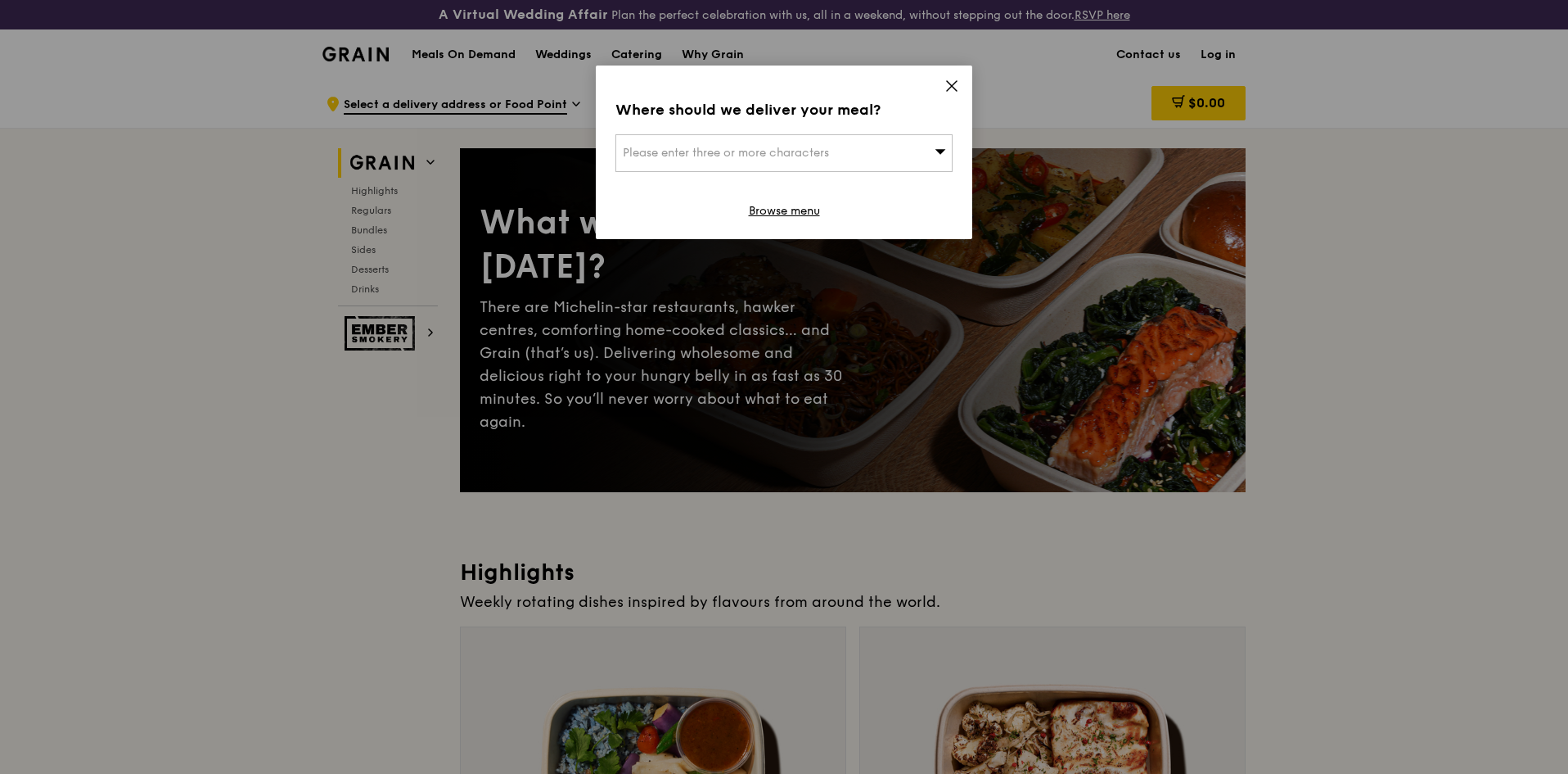
click at [956, 80] on icon at bounding box center [952, 86] width 15 height 15
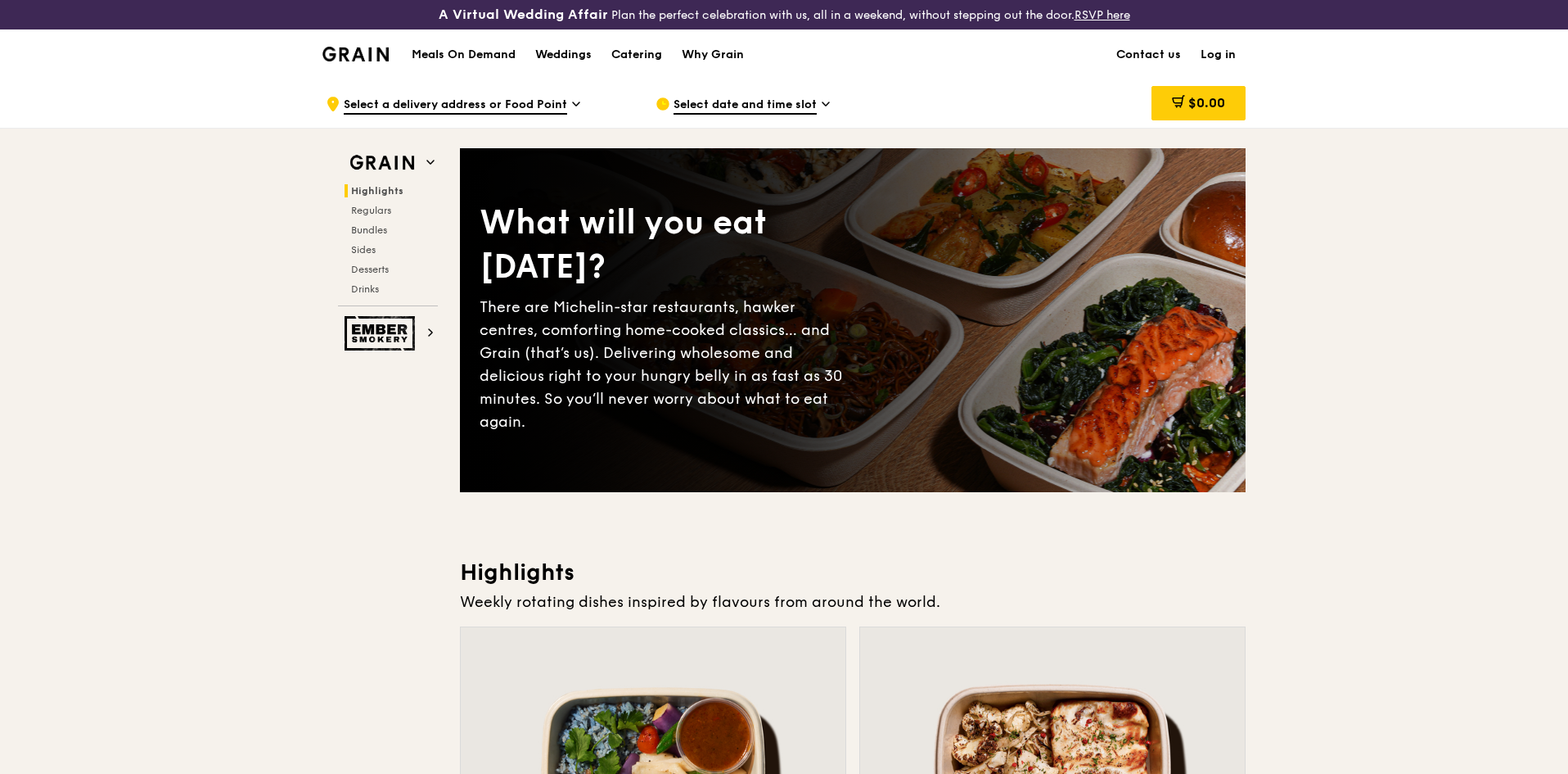
click at [330, 49] on img at bounding box center [355, 54] width 66 height 15
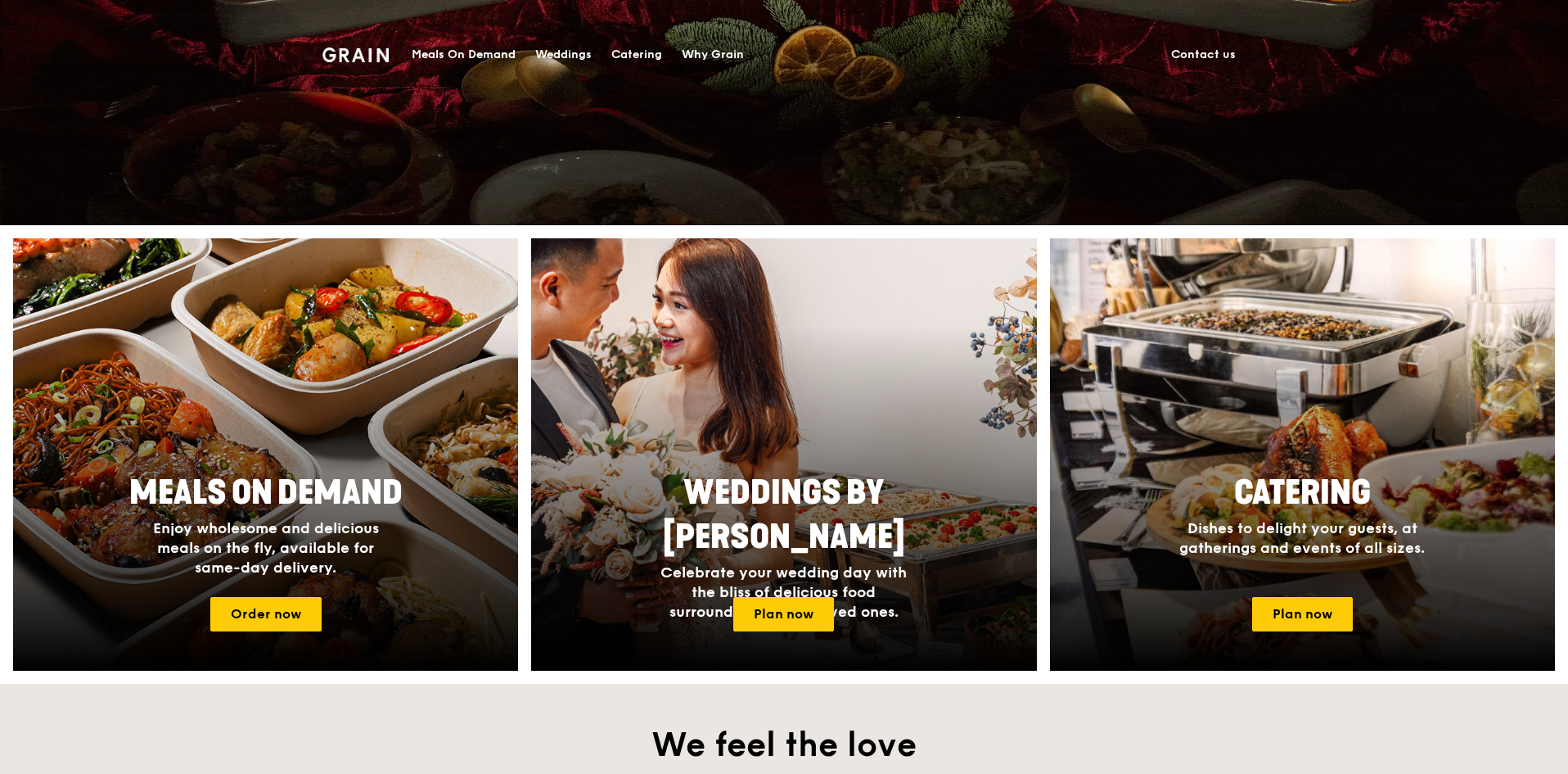
scroll to position [546, 0]
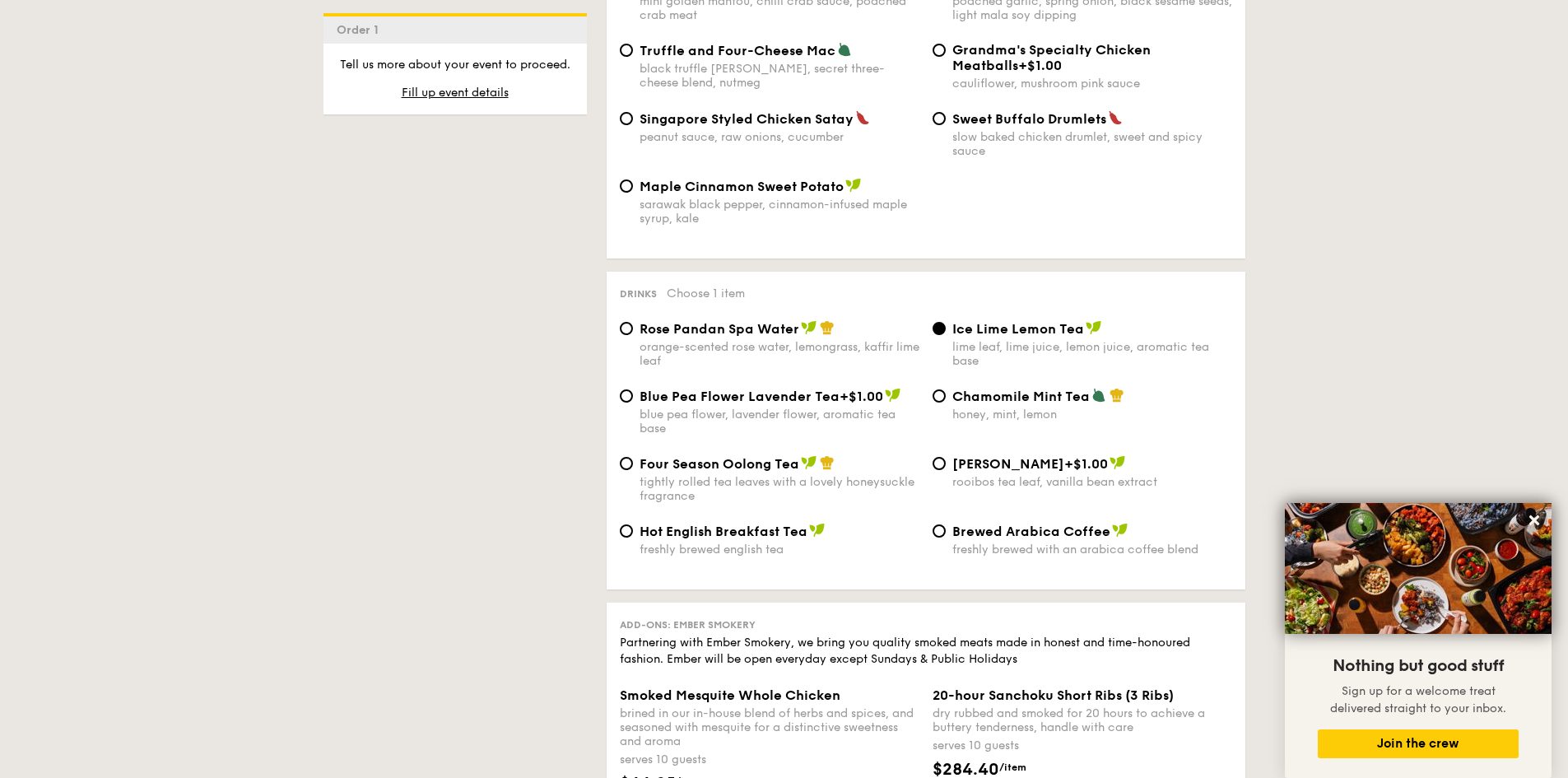
click at [964, 321] on span "Ice Lime Lemon Tea" at bounding box center [1018, 328] width 131 height 16
click at [946, 322] on input "Ice Lime Lemon Tea lime leaf, lime juice, lemon juice, aromatic tea base" at bounding box center [940, 328] width 13 height 13
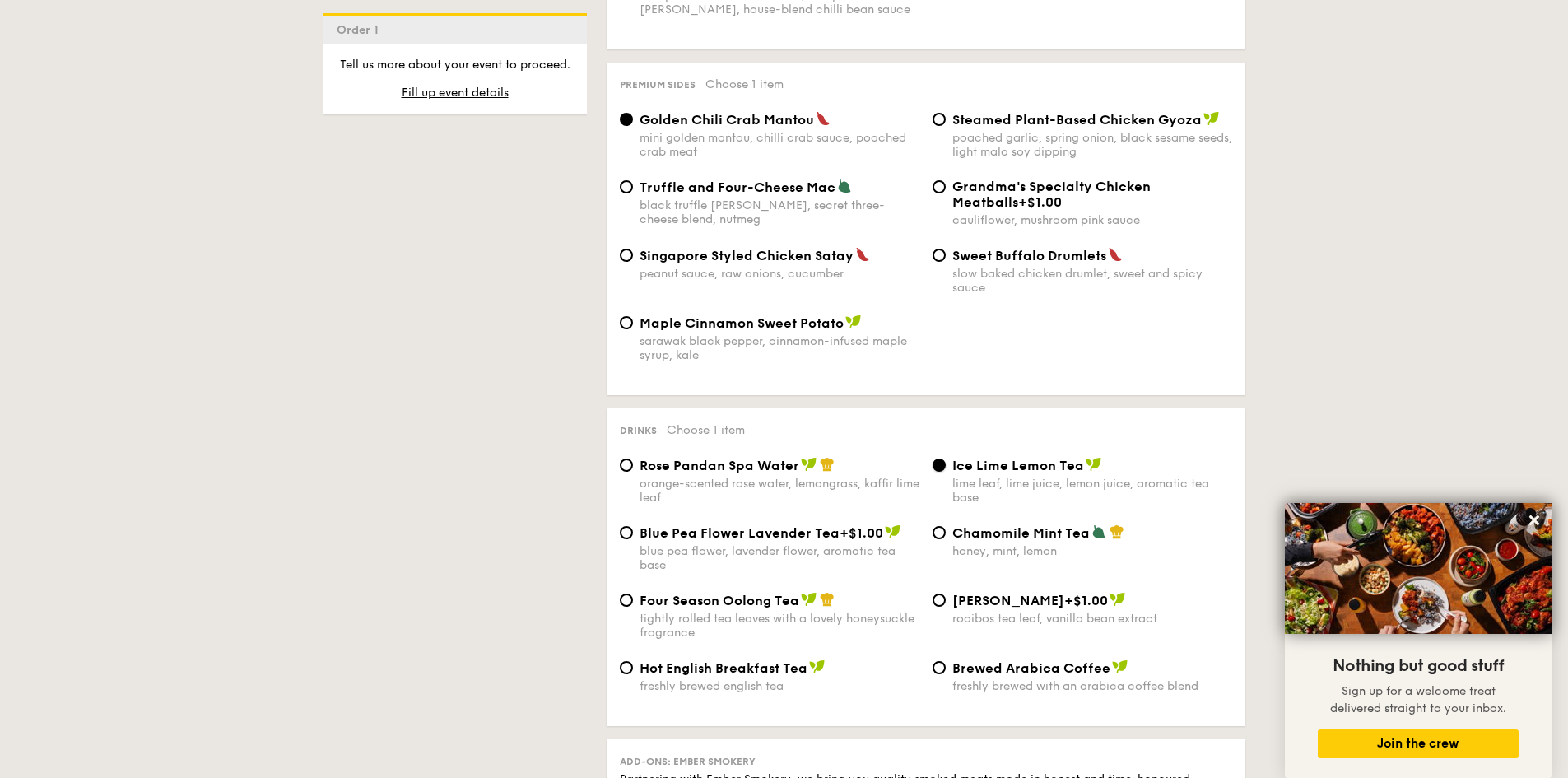
scroll to position [2927, 0]
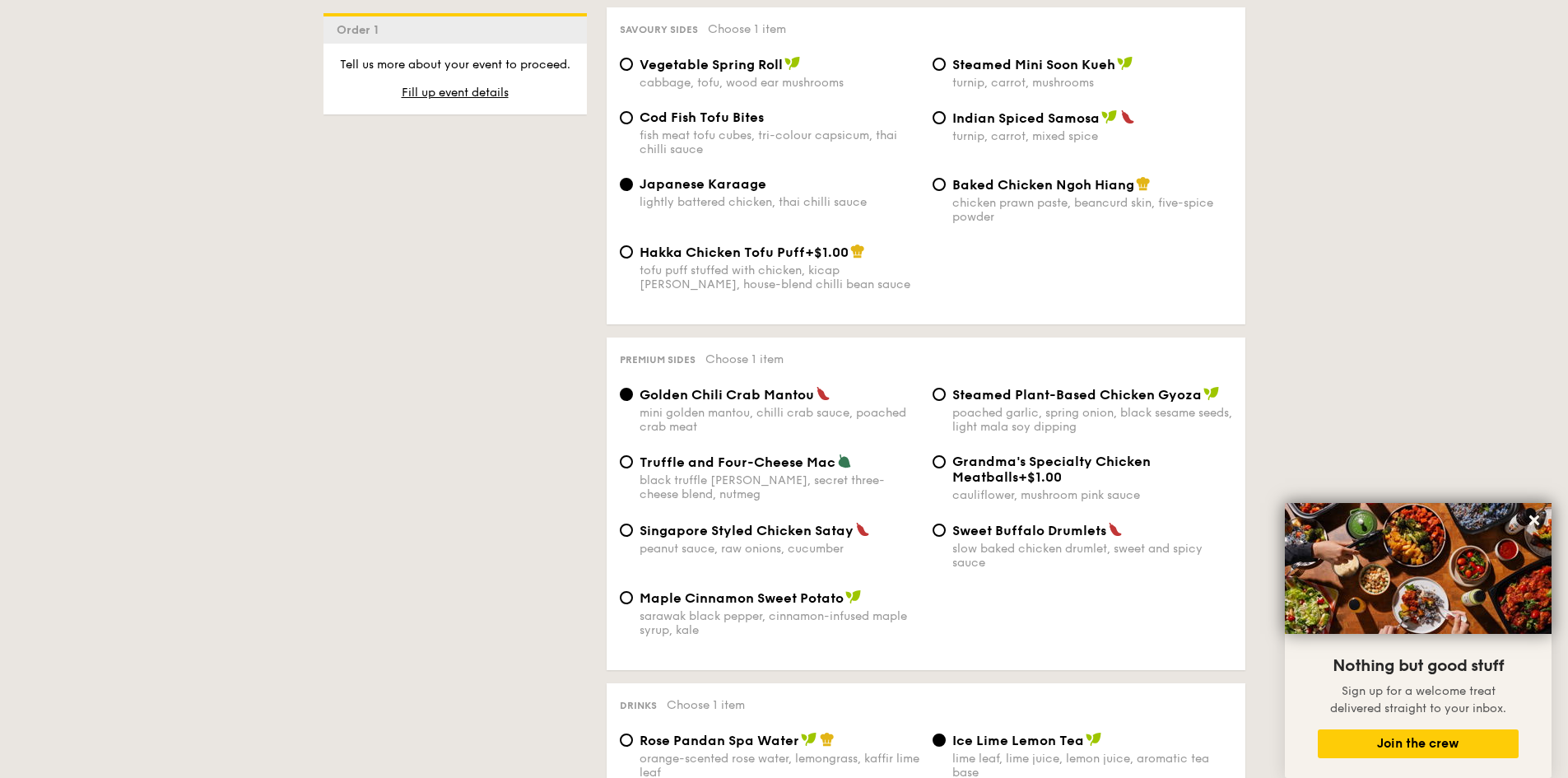
click at [771, 264] on div "tofu puff stuffed with chicken, kicap manis, house-blend chilli bean sauce" at bounding box center [780, 277] width 280 height 28
click at [633, 245] on input "Hakka Chicken Tofu Puff +$1.00 tofu puff stuffed with chicken, kicap manis, hou…" at bounding box center [627, 252] width 13 height 13
radio input "true"
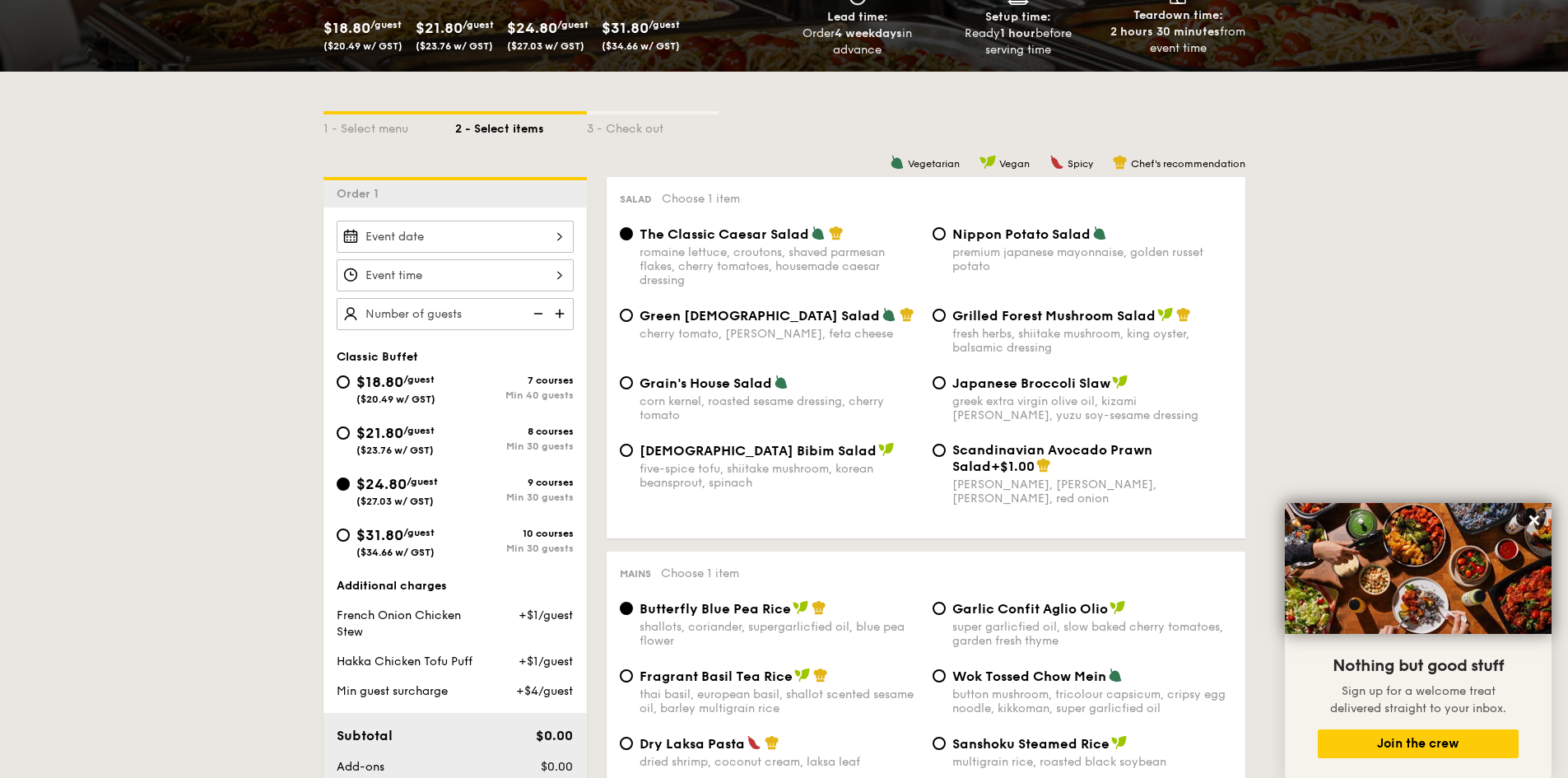
scroll to position [457, 0]
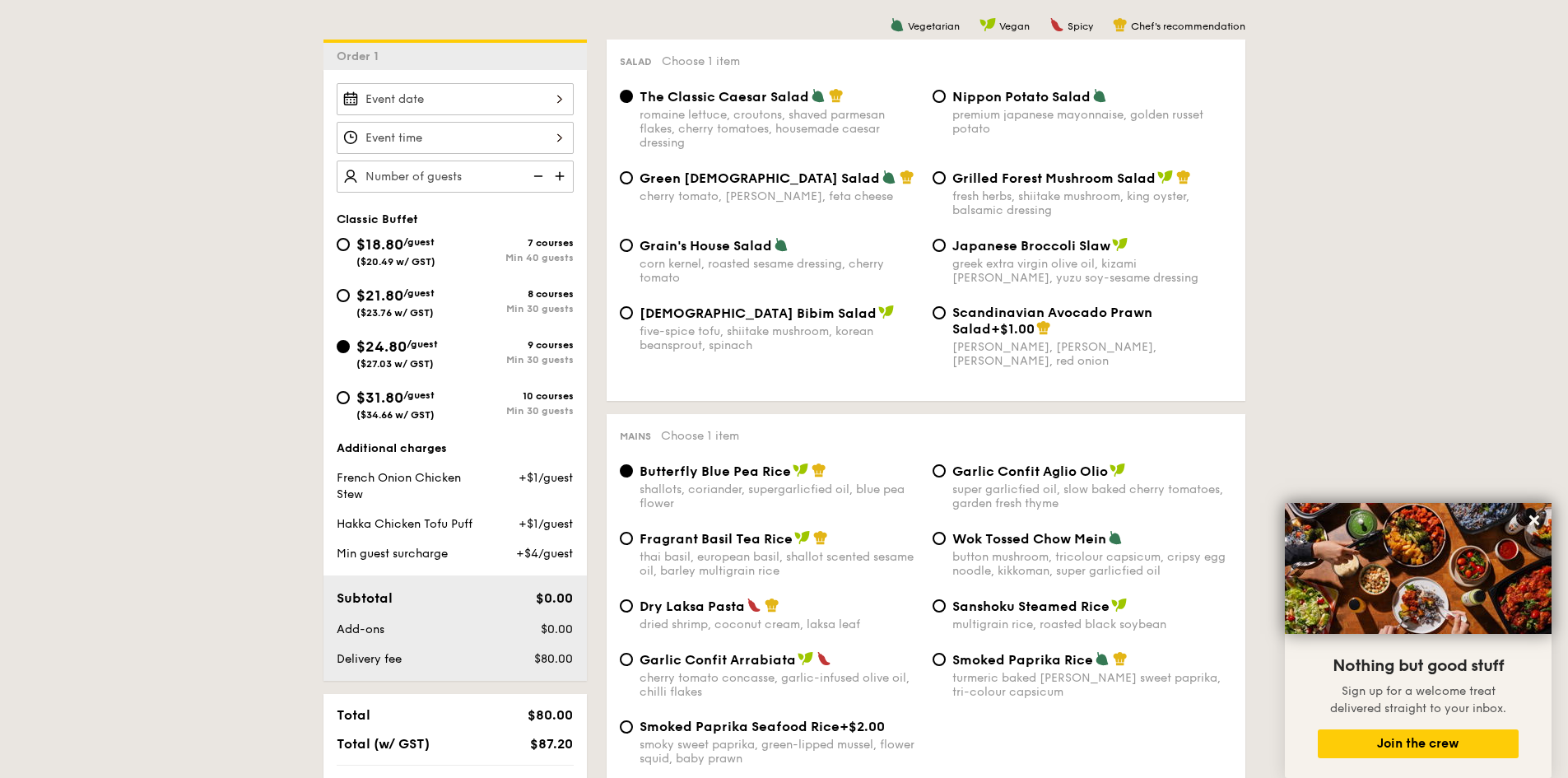
click at [567, 173] on img at bounding box center [561, 176] width 24 height 31
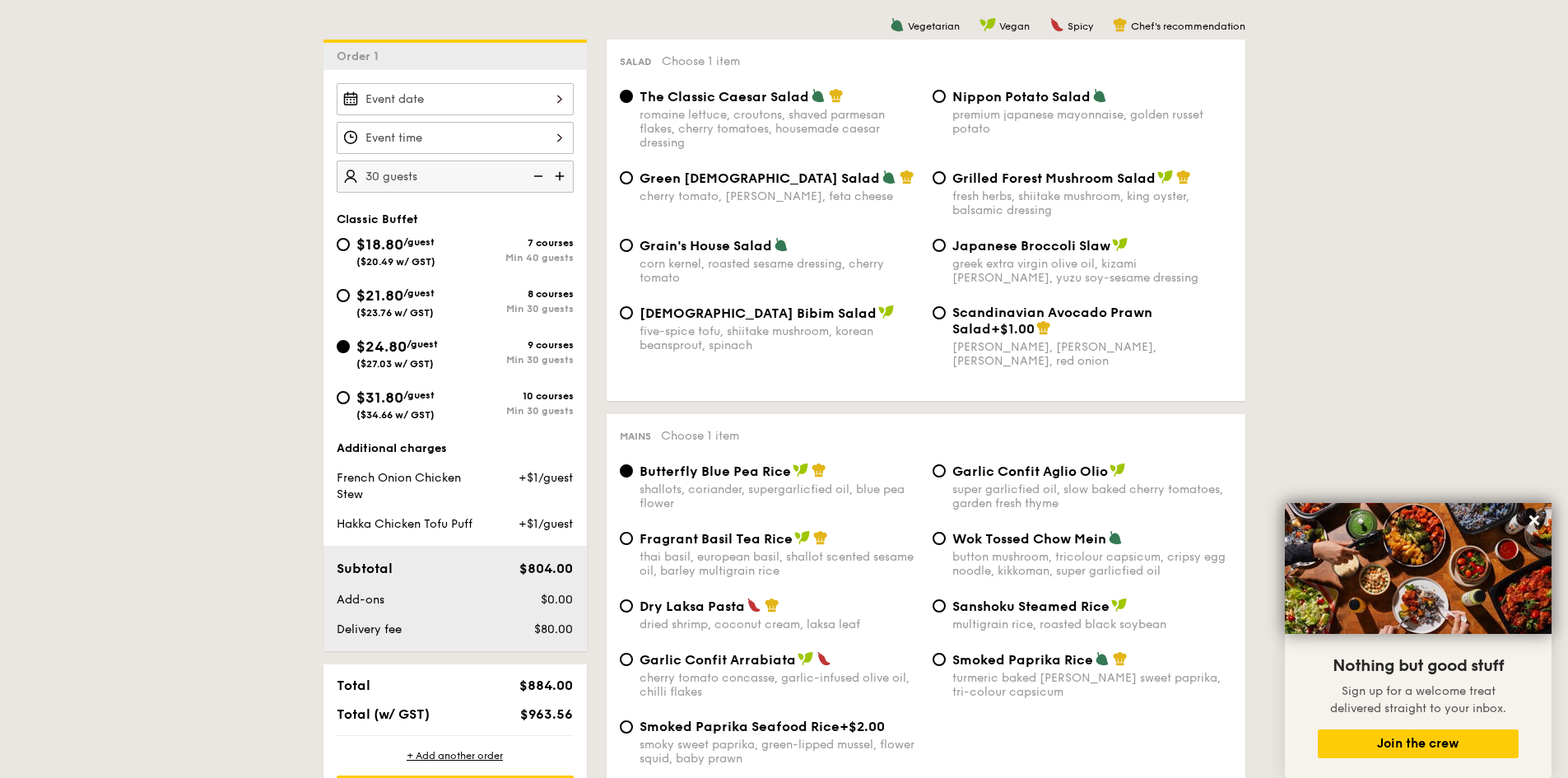
click at [567, 173] on img at bounding box center [561, 176] width 24 height 31
type input "35 guests"
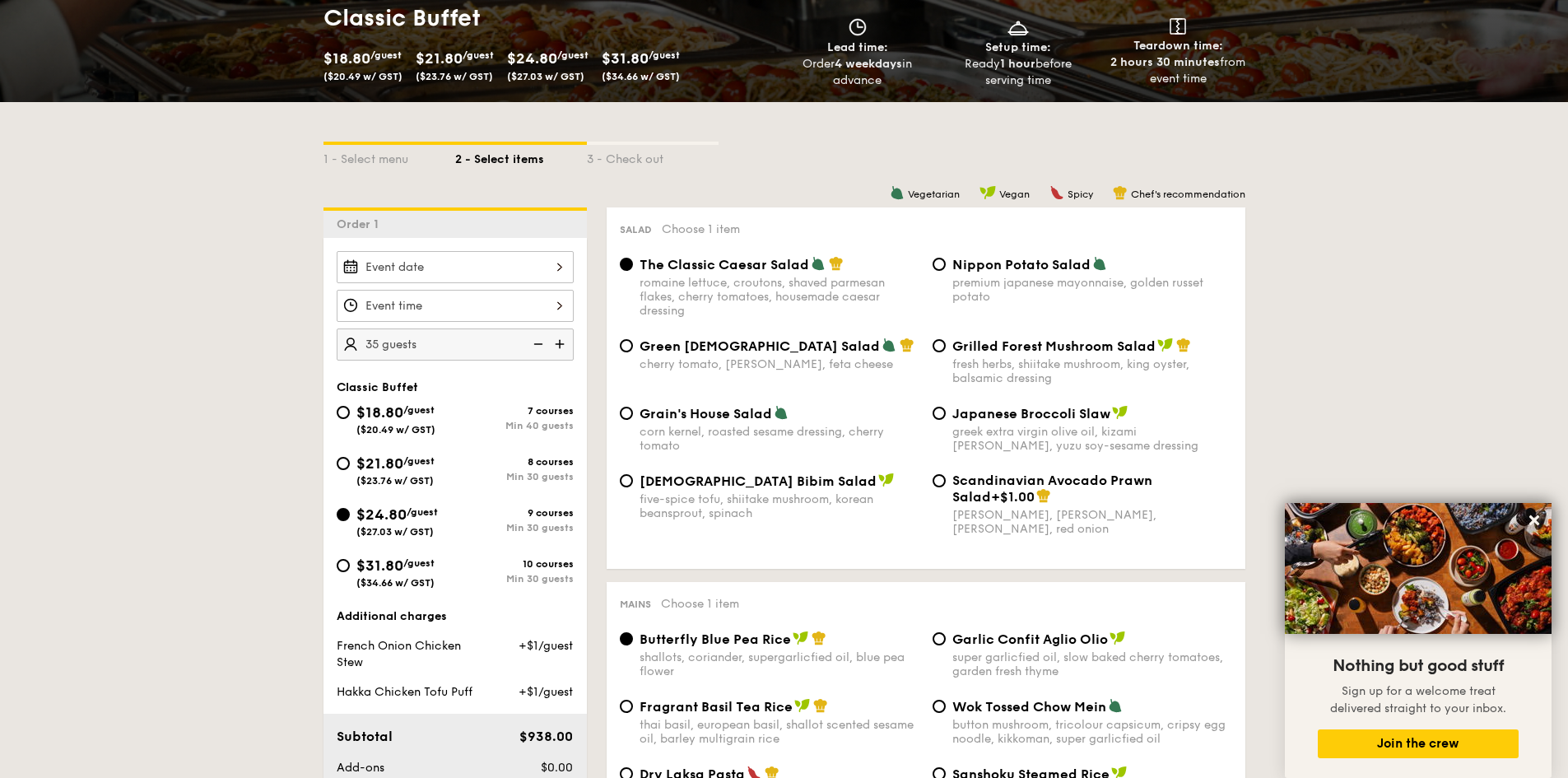
scroll to position [321, 0]
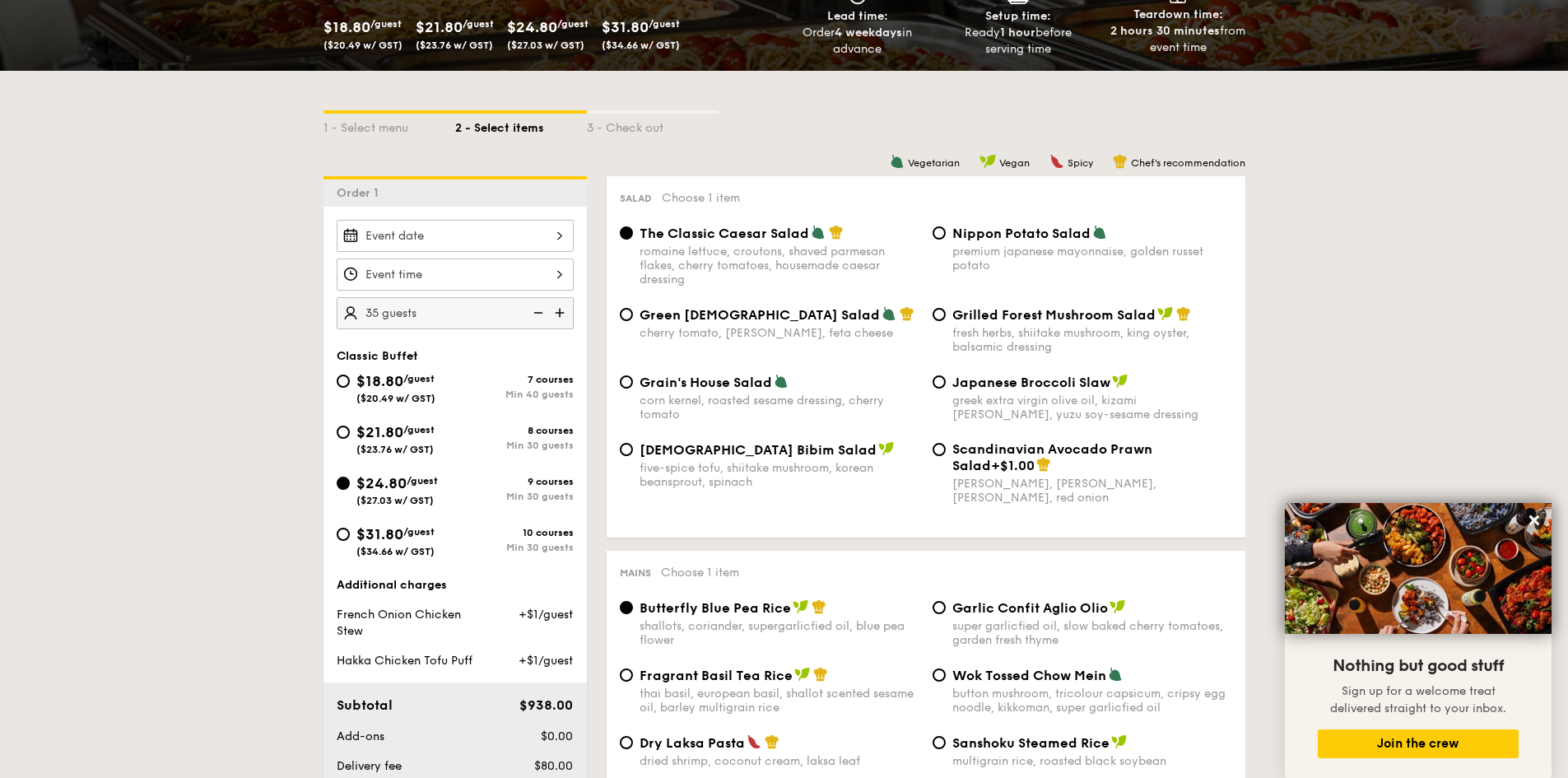
click at [782, 333] on div "cherry tomato, dill, feta cheese" at bounding box center [780, 333] width 280 height 14
click at [633, 321] on input "Green Goddess Salad cherry tomato, dill, feta cheese" at bounding box center [627, 315] width 13 height 13
radio input "true"
click at [793, 271] on div "romaine lettuce, croutons, shaved parmesan flakes, cherry tomatoes, housemade c…" at bounding box center [780, 265] width 280 height 42
click at [633, 239] on input "The Classic Caesar Salad romaine lettuce, croutons, shaved parmesan flakes, che…" at bounding box center [627, 233] width 13 height 13
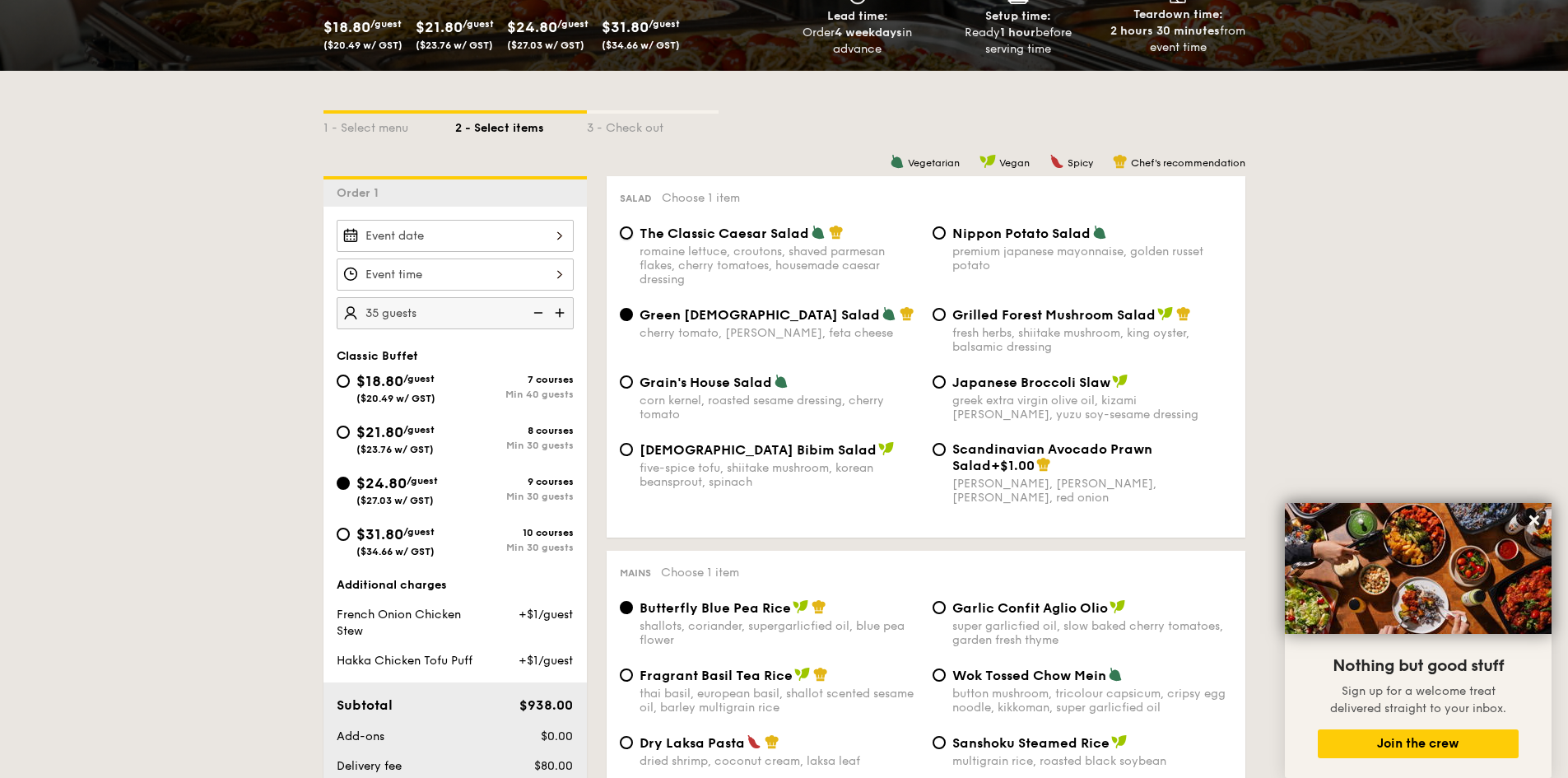
radio input "true"
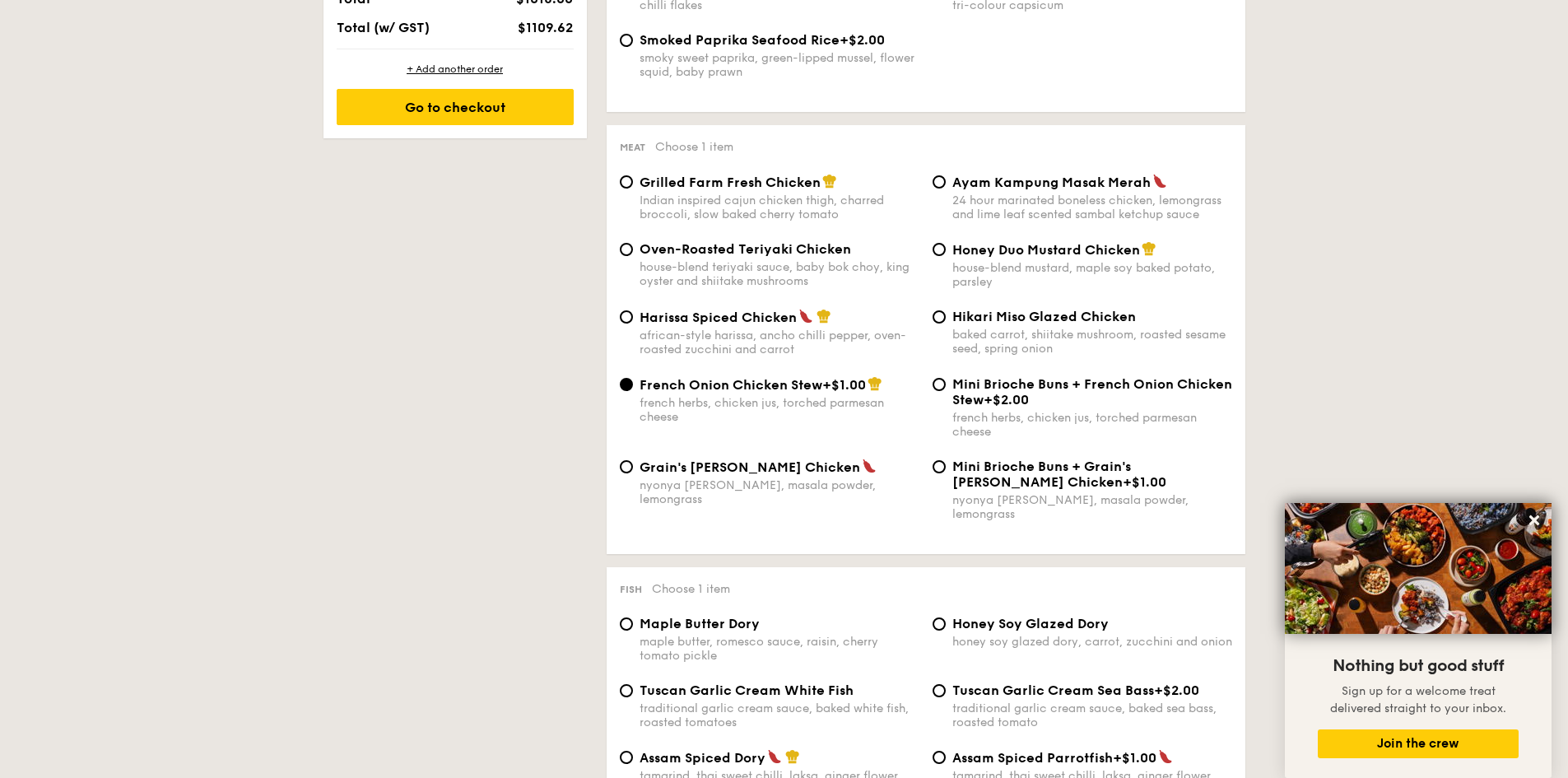
scroll to position [869, 0]
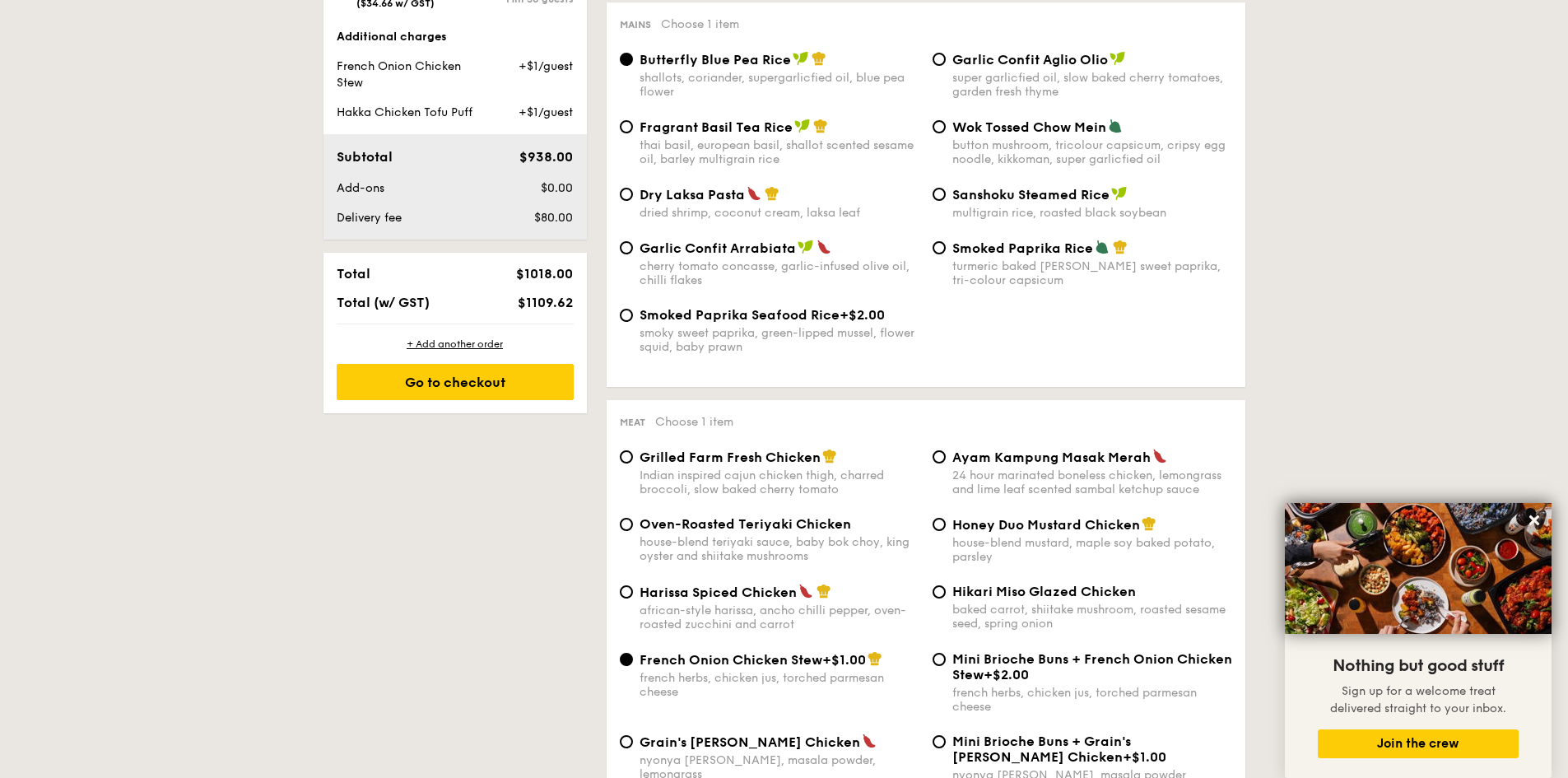
click at [1040, 666] on span "Mini Brioche Buns + French Onion Chicken Stew" at bounding box center [1092, 666] width 280 height 31
click at [946, 666] on input "Mini Brioche Buns + French Onion Chicken Stew +$2.00 french herbs, chicken jus,…" at bounding box center [940, 659] width 13 height 13
radio input "true"
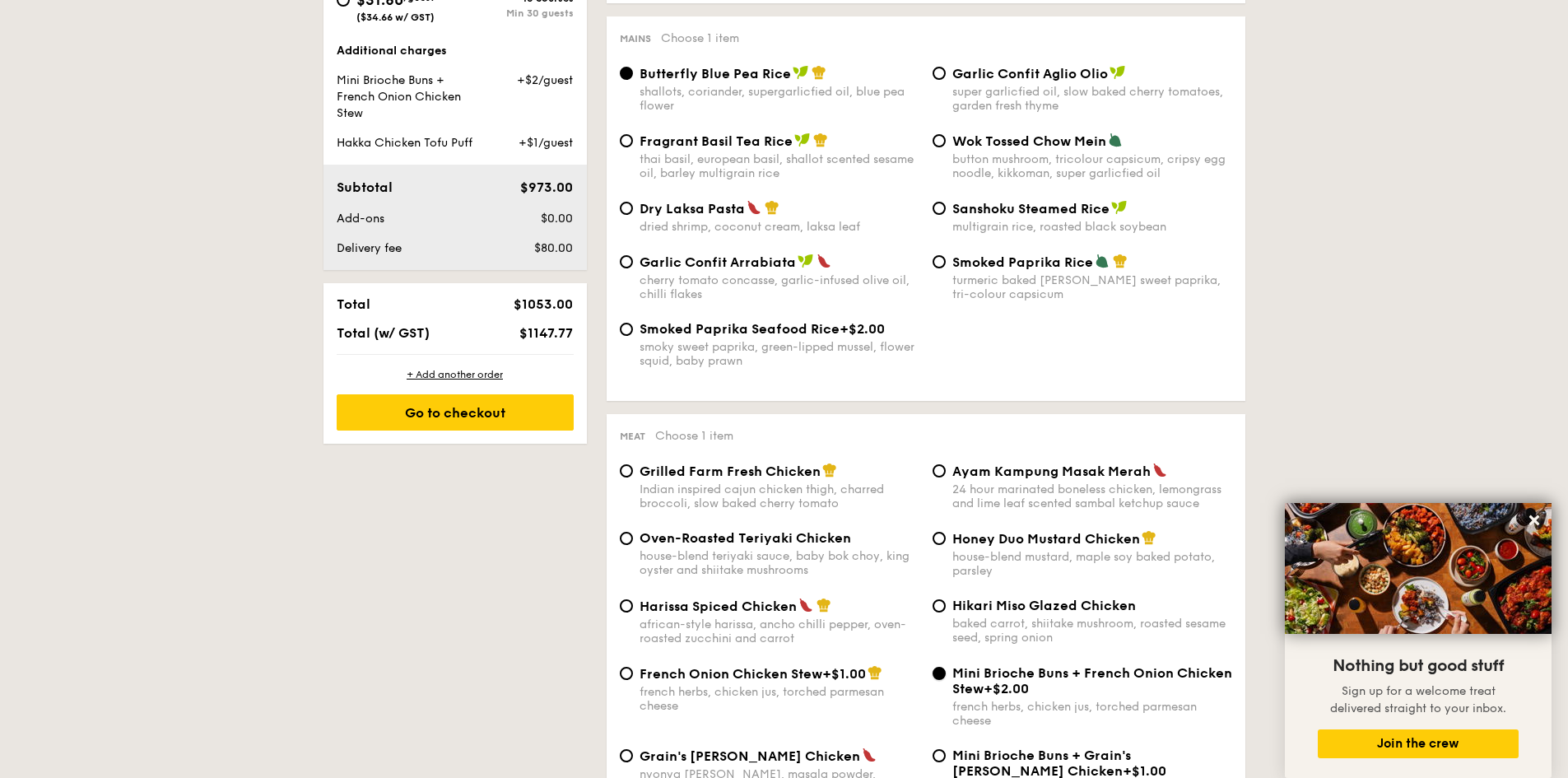
scroll to position [1006, 0]
